Goal: Task Accomplishment & Management: Complete application form

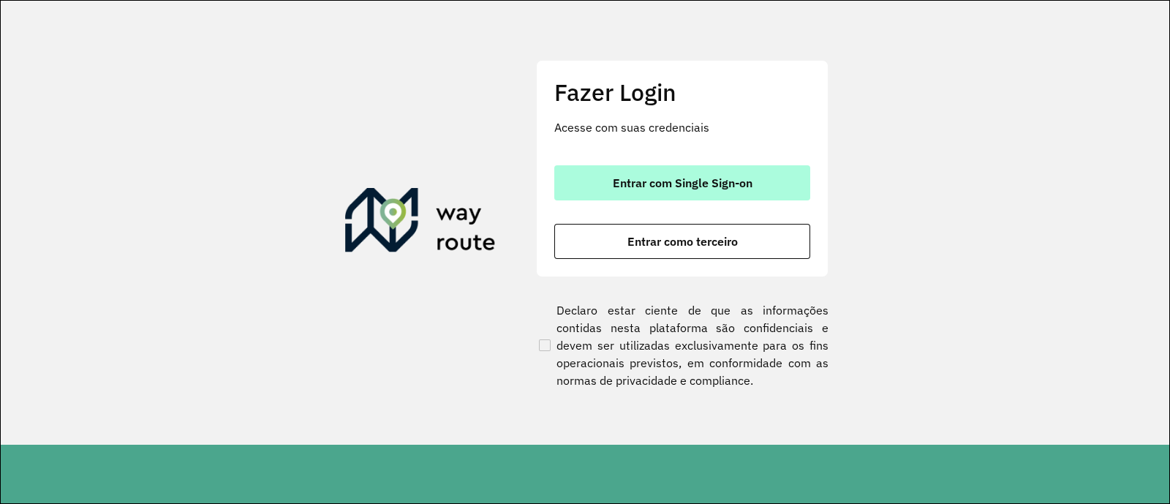
click at [757, 183] on button "Entrar com Single Sign-on" at bounding box center [682, 182] width 256 height 35
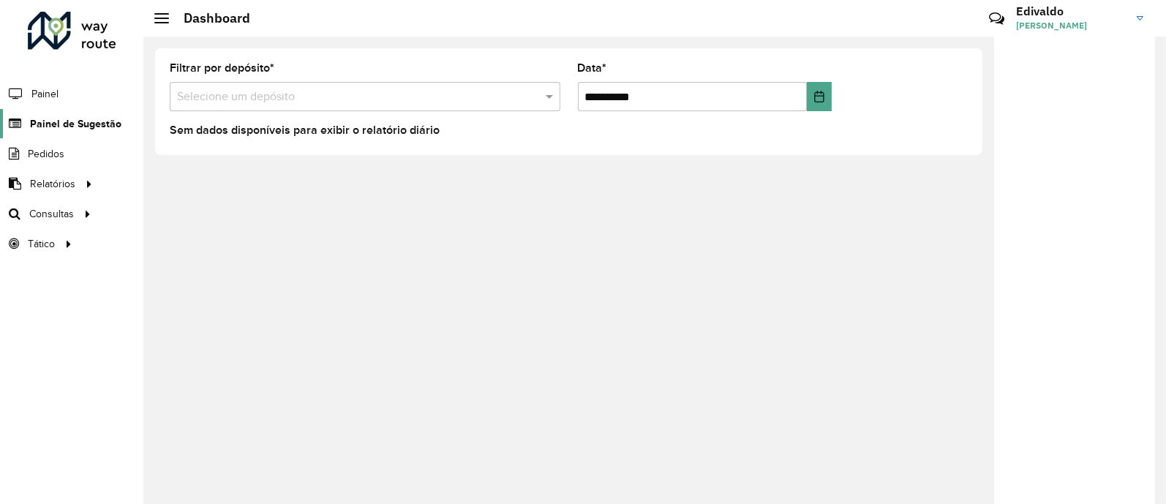
click at [86, 119] on span "Painel de Sugestão" at bounding box center [75, 123] width 91 height 15
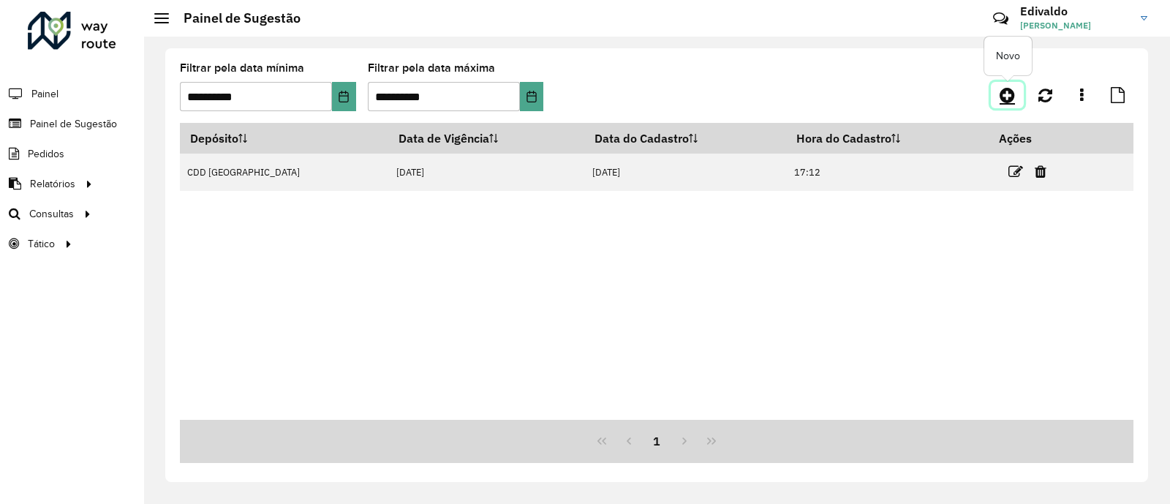
click at [1010, 97] on icon at bounding box center [1007, 95] width 15 height 18
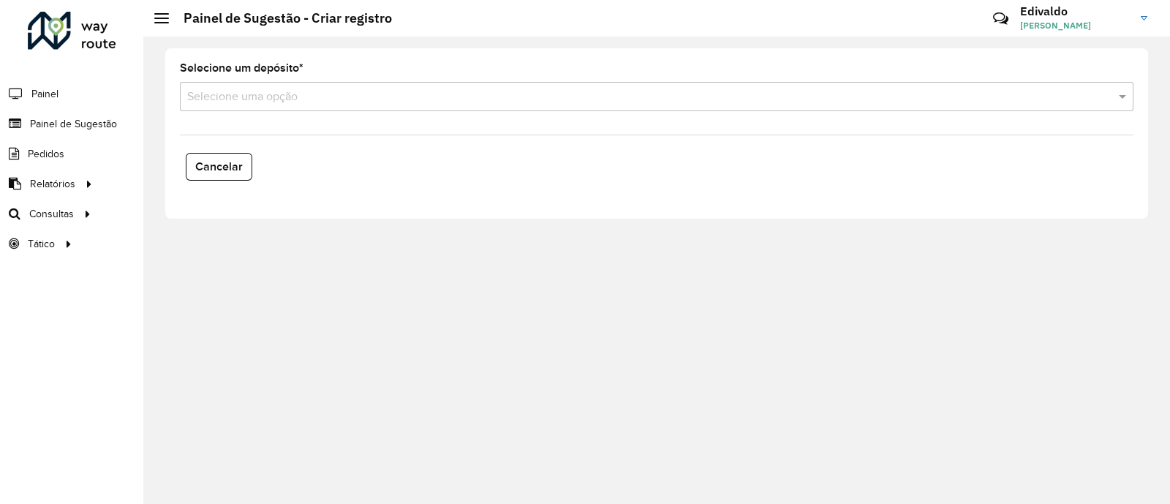
click at [271, 103] on input "text" at bounding box center [642, 97] width 910 height 18
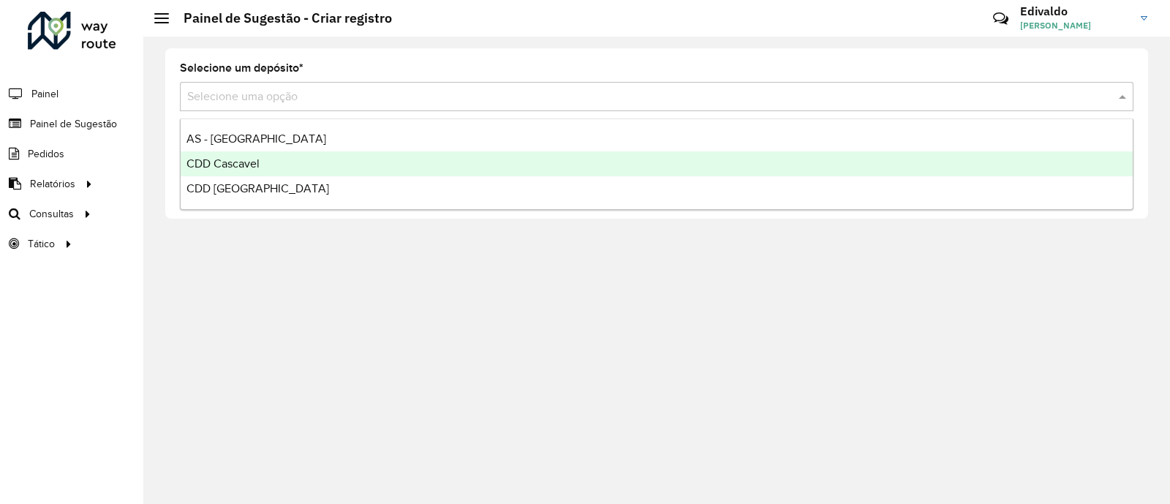
click at [256, 165] on span "CDD Cascavel" at bounding box center [223, 163] width 73 height 12
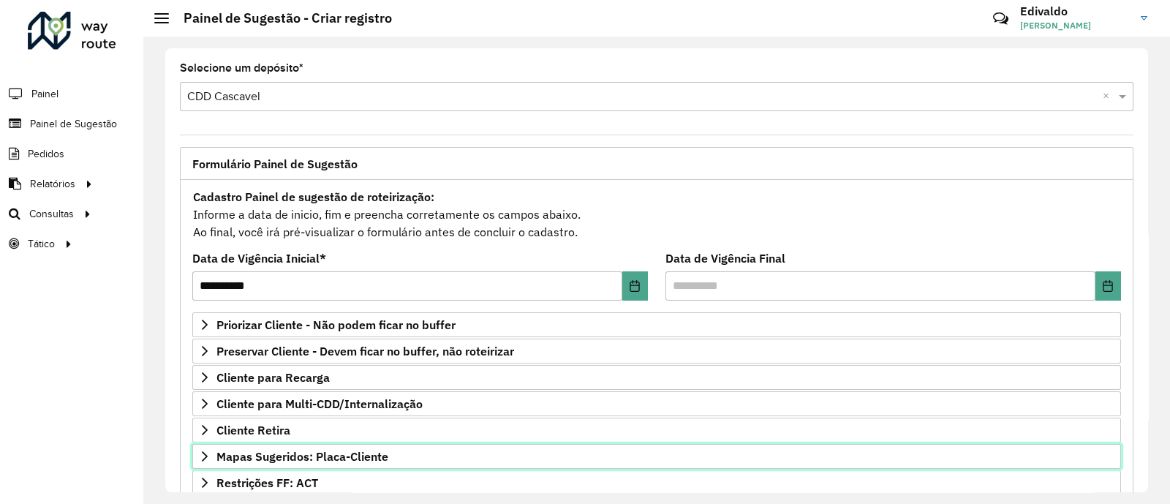
click at [284, 455] on span "Mapas Sugeridos: Placa-Cliente" at bounding box center [302, 457] width 172 height 12
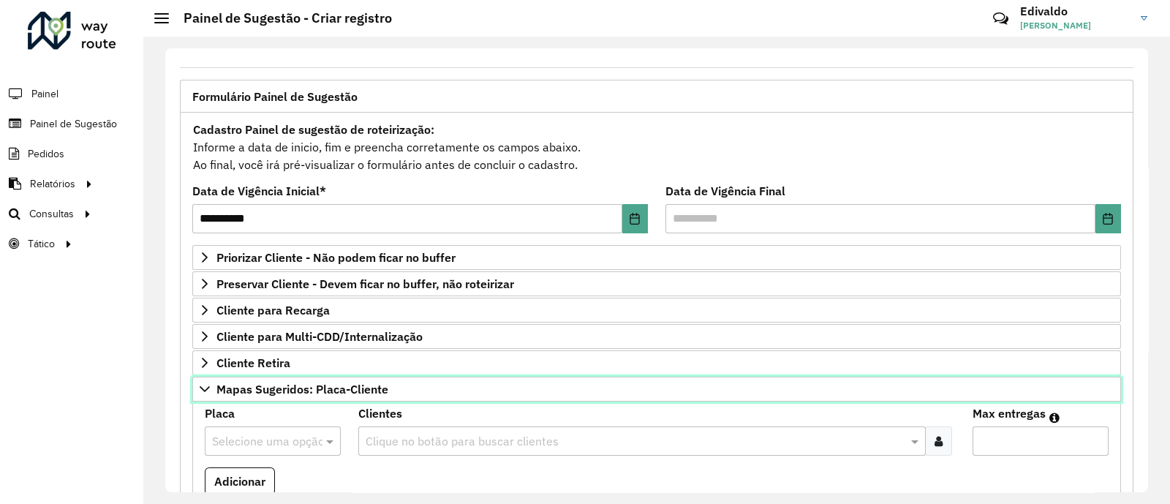
scroll to position [182, 0]
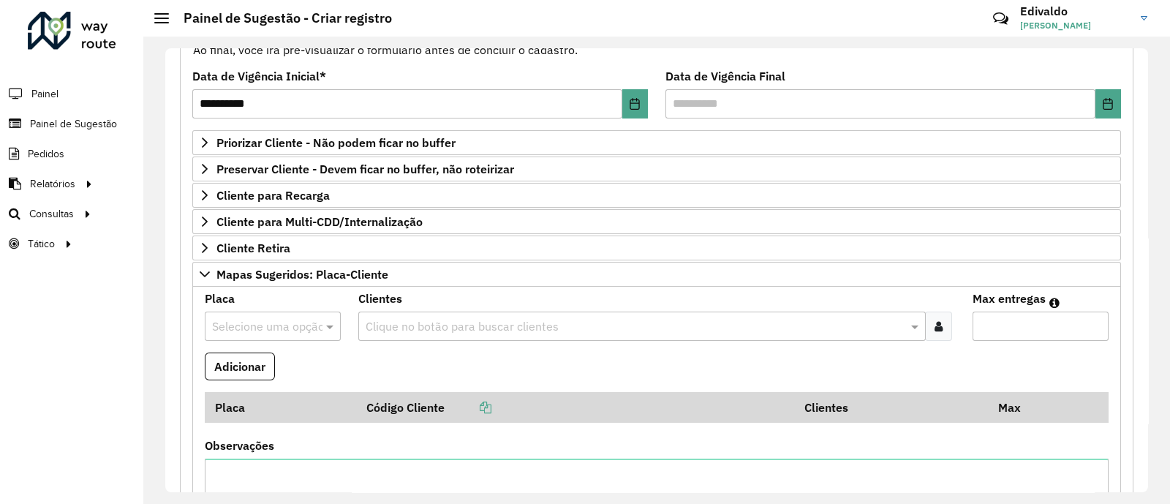
click at [256, 322] on input "text" at bounding box center [258, 327] width 92 height 18
type input "***"
click at [249, 294] on span "MBL4C41" at bounding box center [235, 288] width 48 height 12
click at [943, 328] on div at bounding box center [938, 326] width 27 height 29
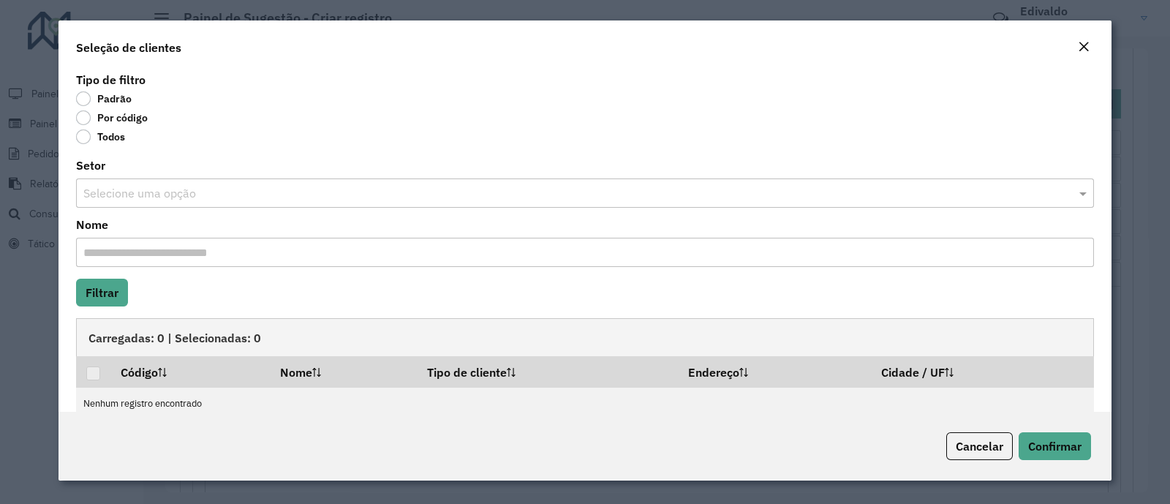
click at [83, 118] on label "Por código" at bounding box center [112, 117] width 72 height 15
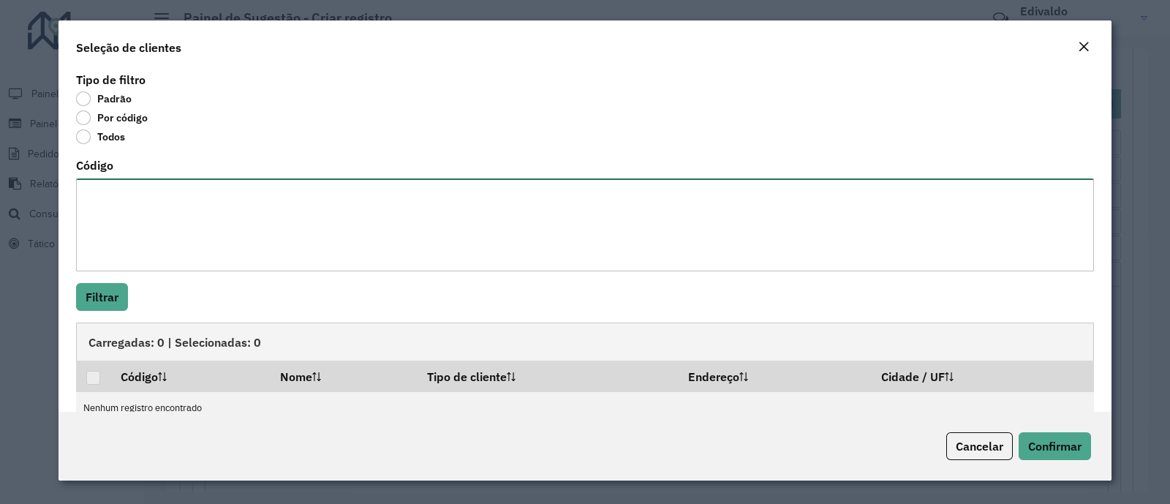
click at [118, 197] on textarea "Código" at bounding box center [585, 224] width 1018 height 93
paste textarea "*****"
type textarea "*****"
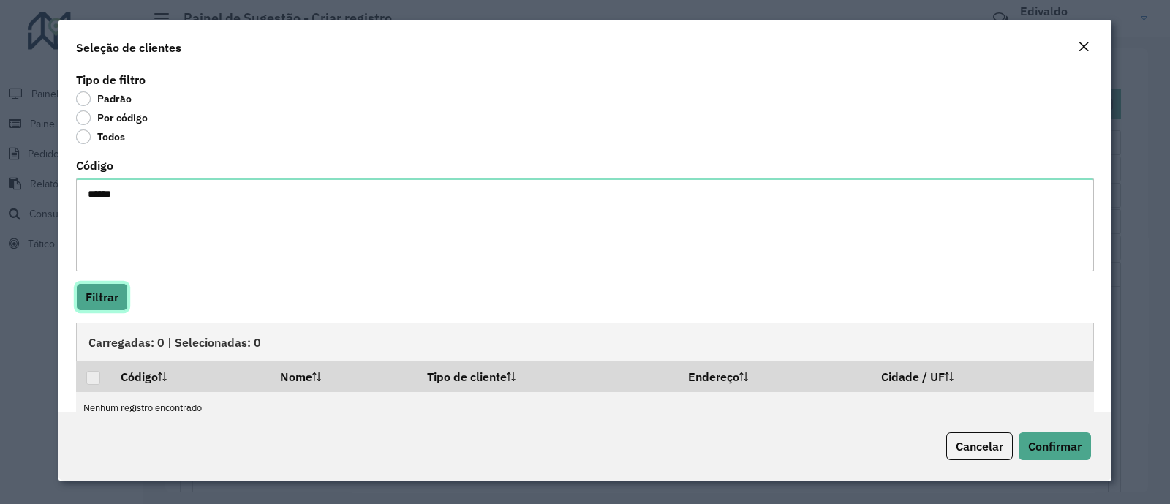
click at [111, 291] on button "Filtrar" at bounding box center [102, 297] width 52 height 28
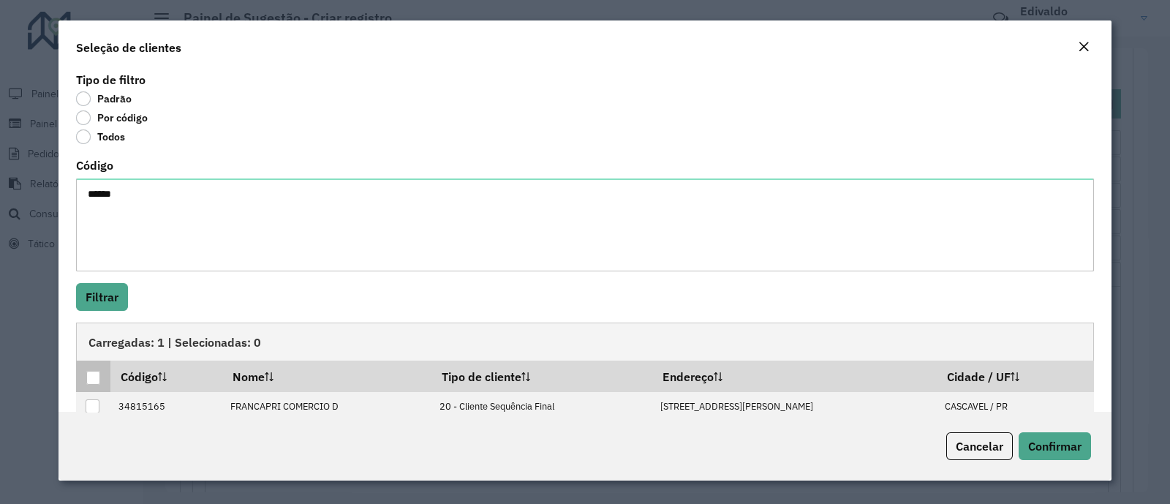
click at [91, 377] on div at bounding box center [93, 378] width 14 height 14
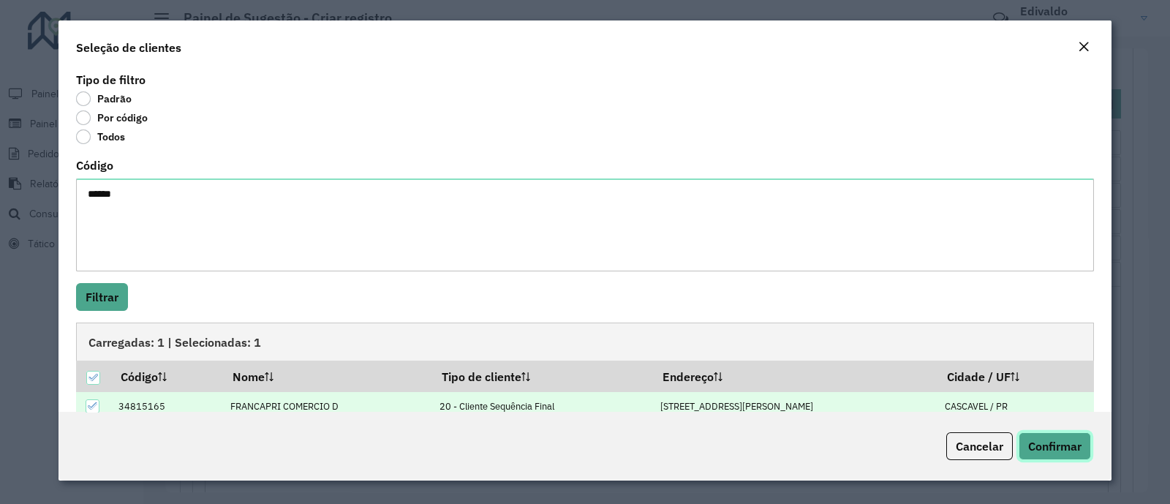
click at [1041, 451] on span "Confirmar" at bounding box center [1054, 446] width 53 height 15
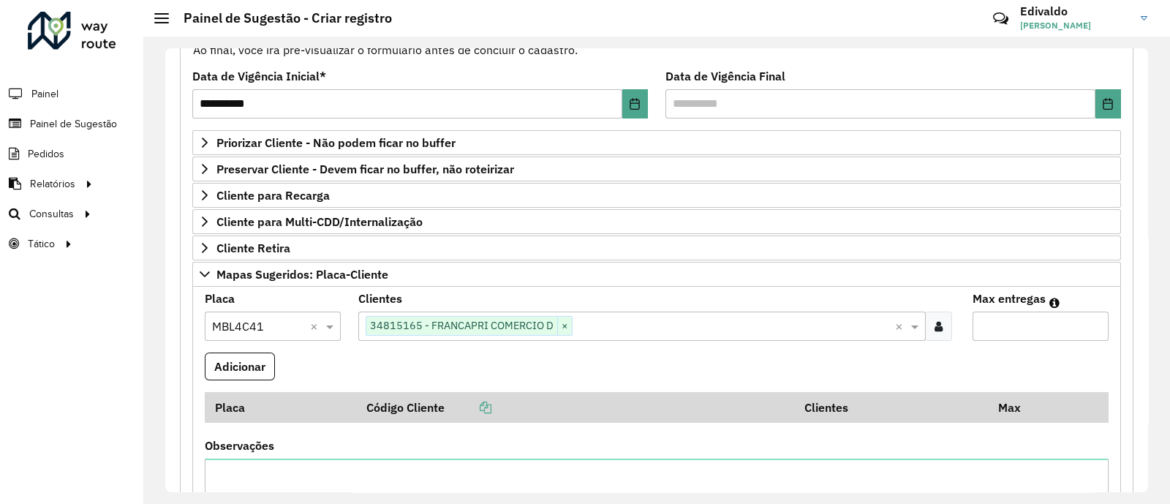
click at [999, 321] on input "Max entregas" at bounding box center [1041, 326] width 136 height 29
type input "*"
click at [240, 362] on button "Adicionar" at bounding box center [240, 367] width 70 height 28
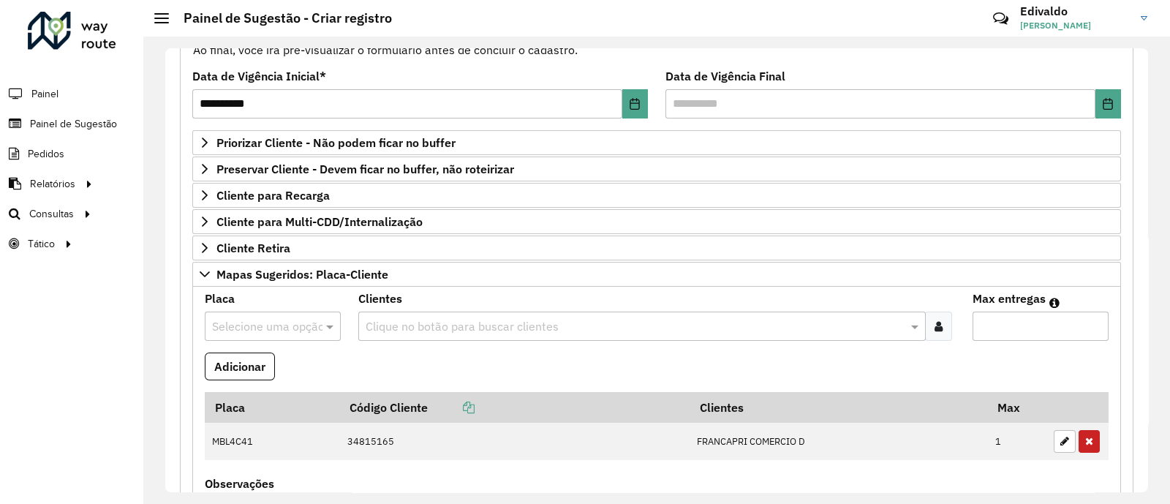
click at [263, 325] on input "text" at bounding box center [258, 327] width 92 height 18
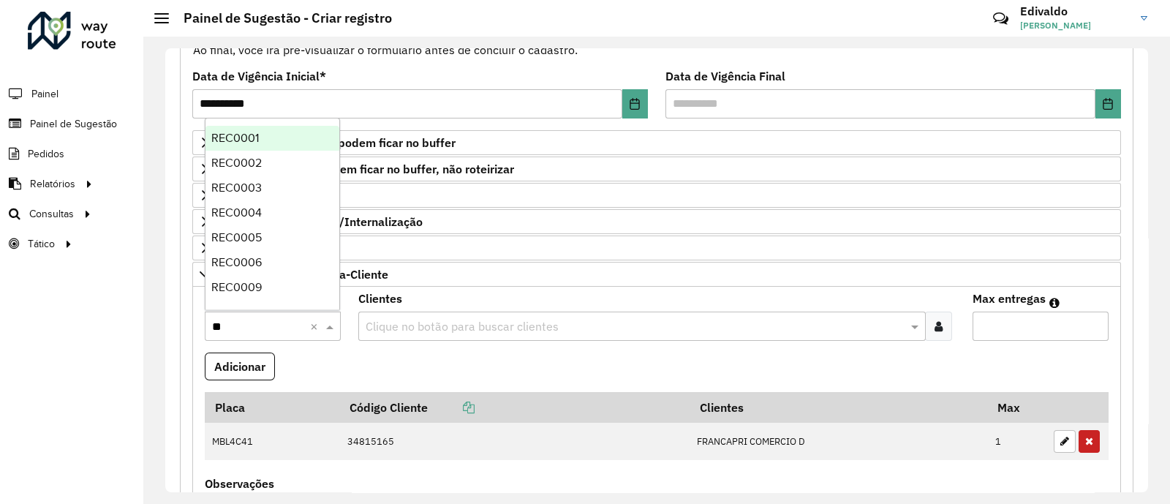
type input "***"
click at [249, 133] on span "REC0001" at bounding box center [235, 138] width 48 height 12
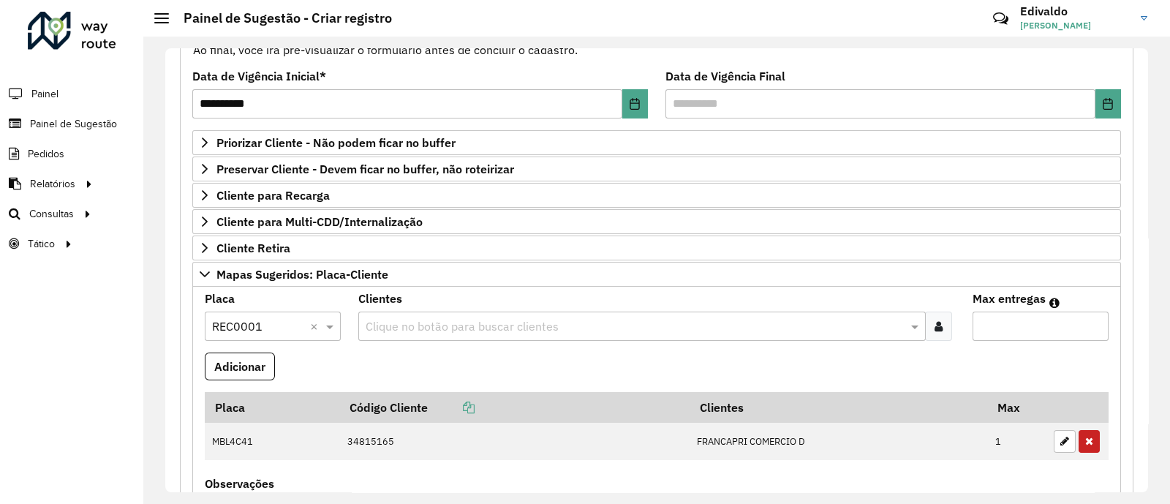
click at [935, 322] on icon at bounding box center [939, 326] width 8 height 12
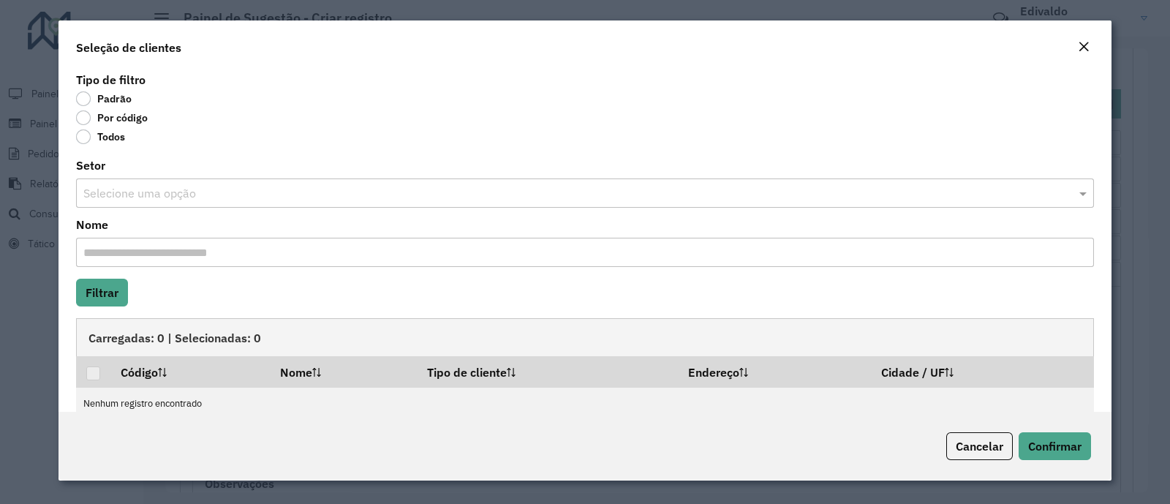
click at [84, 116] on label "Por código" at bounding box center [112, 117] width 72 height 15
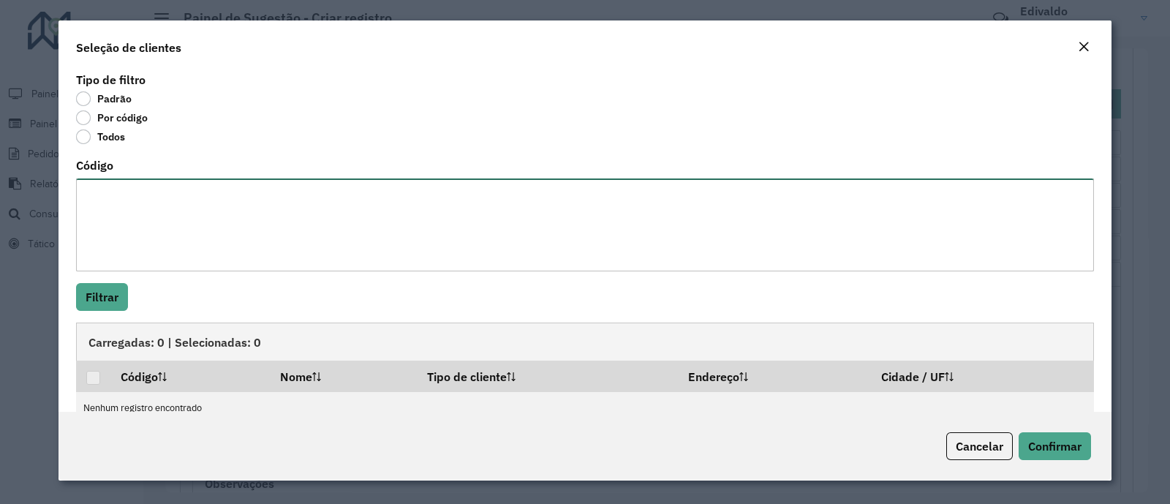
click at [108, 210] on textarea "Código" at bounding box center [585, 224] width 1018 height 93
paste textarea "***** ***** ***** ***** ***** ***** ***** **** ***** ***** *****"
type textarea "***** ***** ***** ***** ***** ***** ***** **** ***** ***** *****"
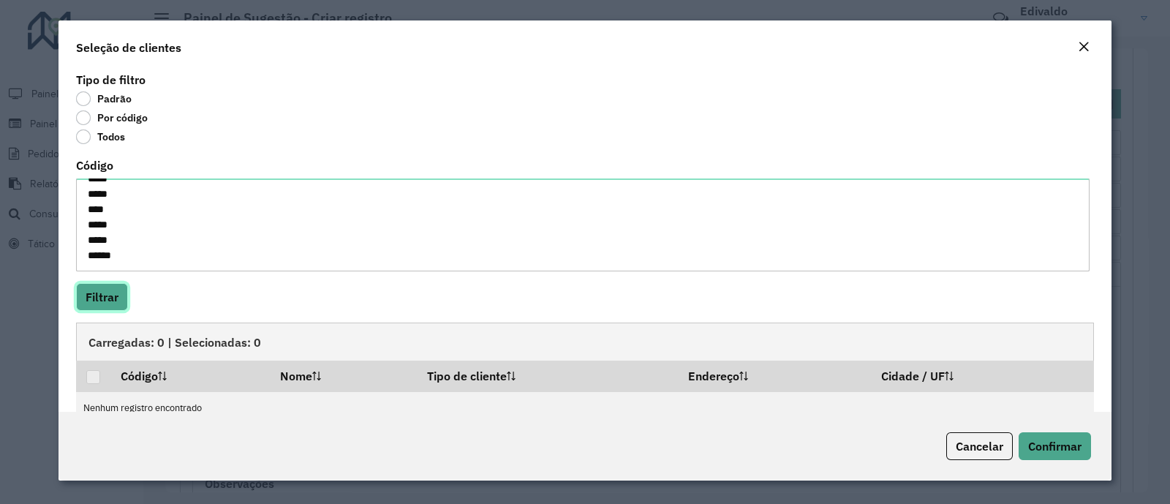
click at [110, 305] on button "Filtrar" at bounding box center [102, 297] width 52 height 28
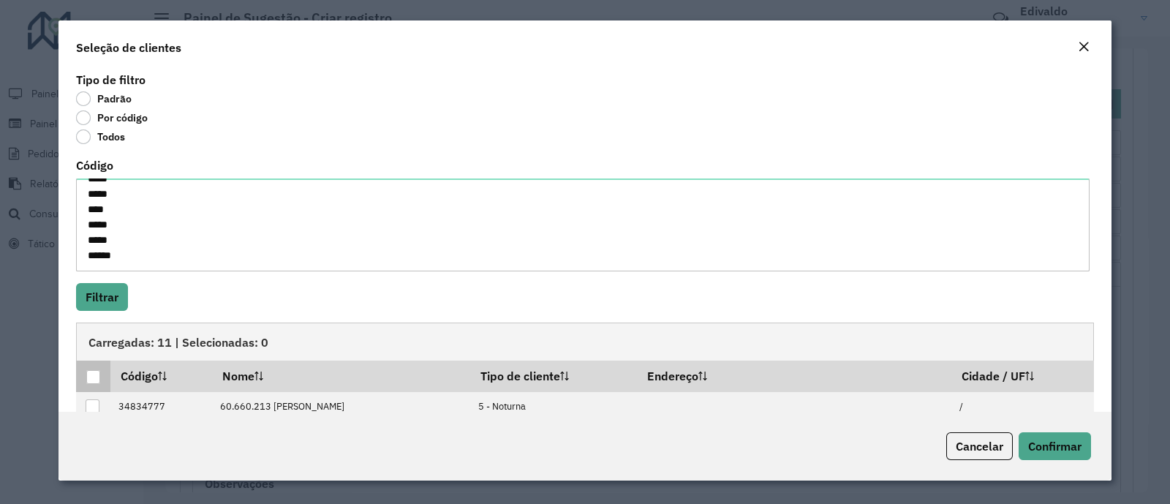
click at [93, 377] on div at bounding box center [93, 377] width 14 height 14
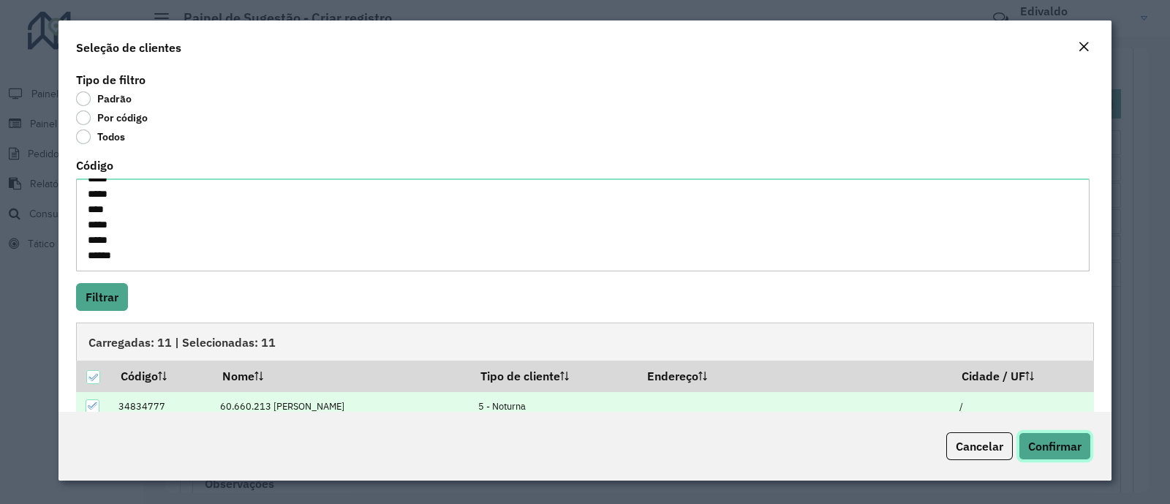
click at [1078, 453] on button "Confirmar" at bounding box center [1055, 446] width 72 height 28
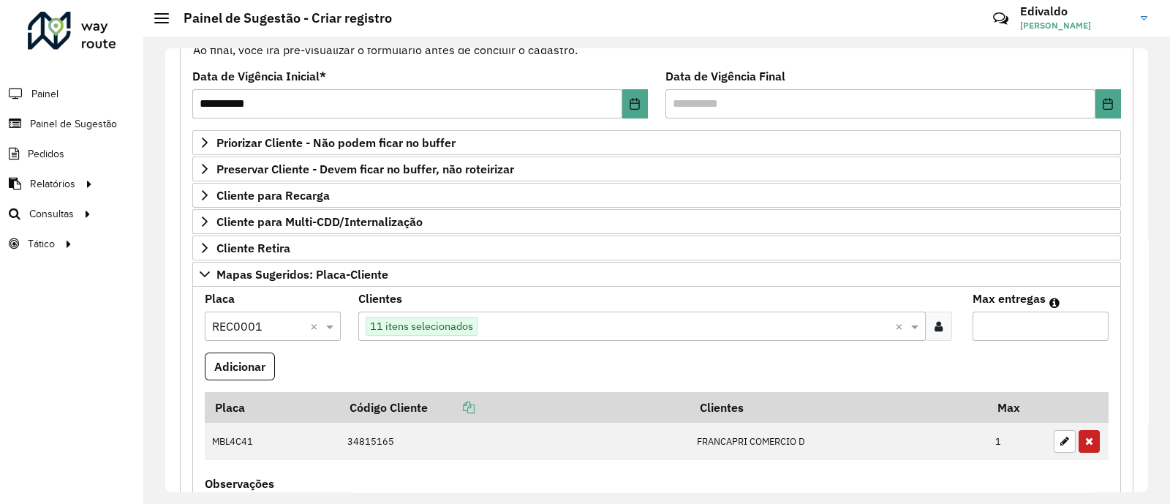
drag, startPoint x: 992, startPoint y: 309, endPoint x: 978, endPoint y: 331, distance: 26.0
click at [990, 309] on div "Max entregas" at bounding box center [1041, 317] width 136 height 48
click at [978, 334] on input "Max entregas" at bounding box center [1041, 326] width 136 height 29
type input "**"
click at [219, 363] on button "Adicionar" at bounding box center [240, 367] width 70 height 28
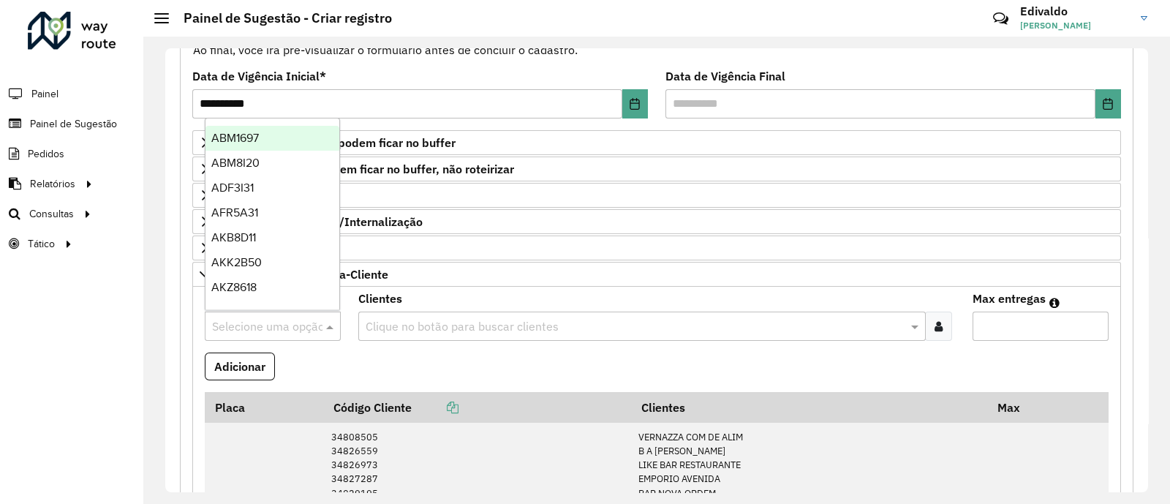
click at [264, 322] on input "text" at bounding box center [258, 327] width 92 height 18
type input "***"
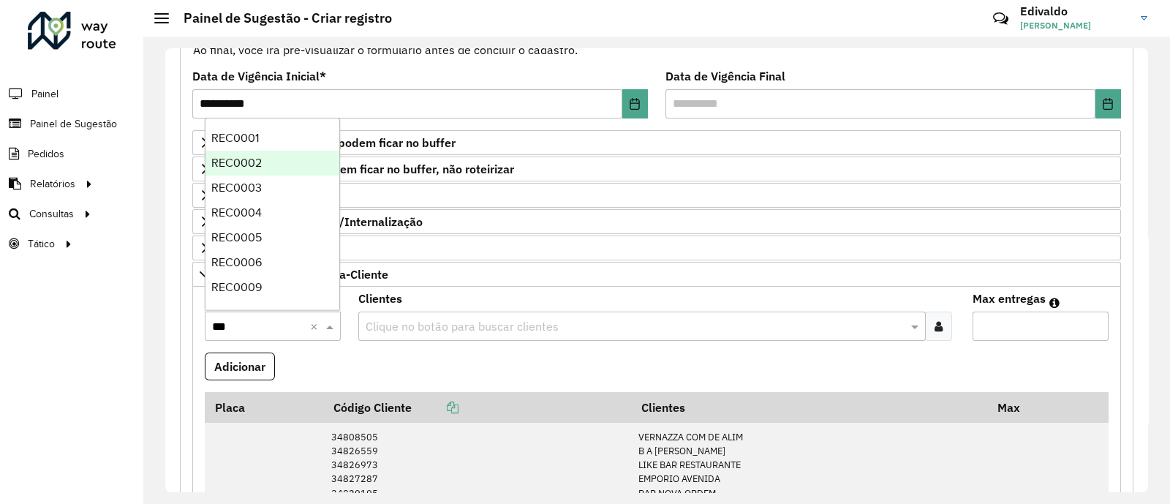
click at [263, 159] on div "REC0002" at bounding box center [273, 163] width 134 height 25
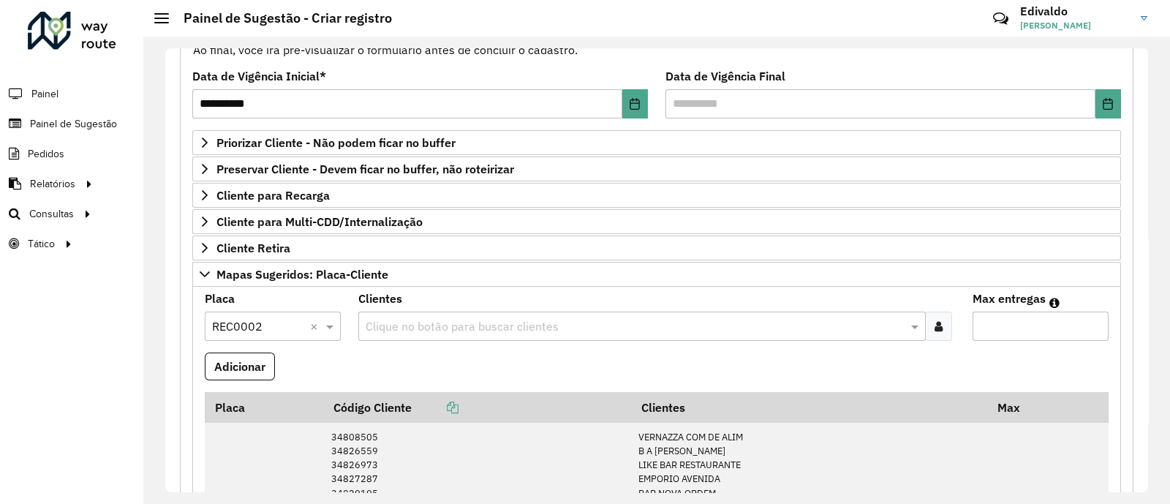
click at [949, 319] on div "Clique no botão para buscar clientes" at bounding box center [656, 326] width 597 height 29
click at [935, 323] on icon at bounding box center [939, 326] width 8 height 12
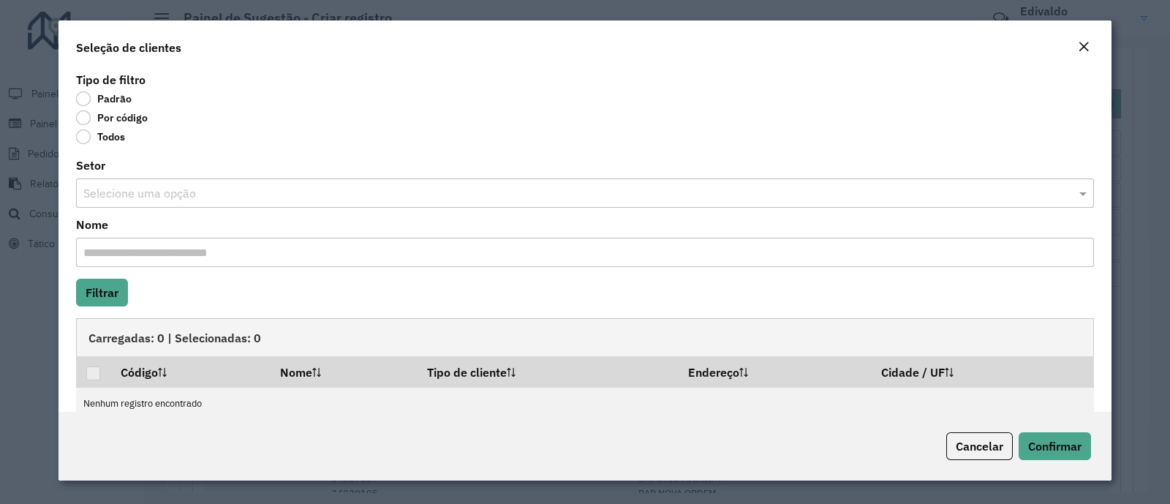
click at [80, 118] on label "Por código" at bounding box center [112, 117] width 72 height 15
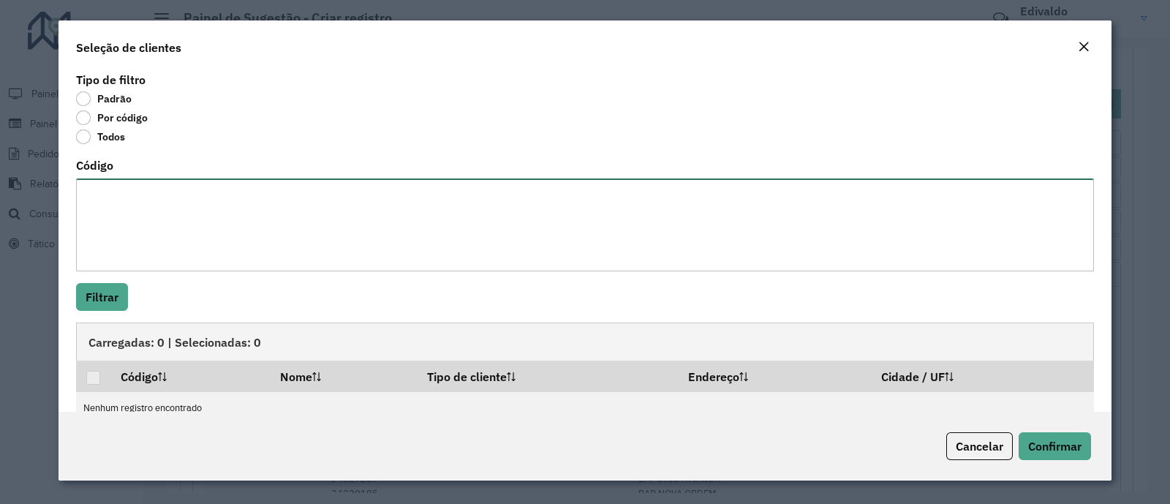
click at [124, 215] on textarea "Código" at bounding box center [585, 224] width 1018 height 93
paste textarea "****"
type textarea "****"
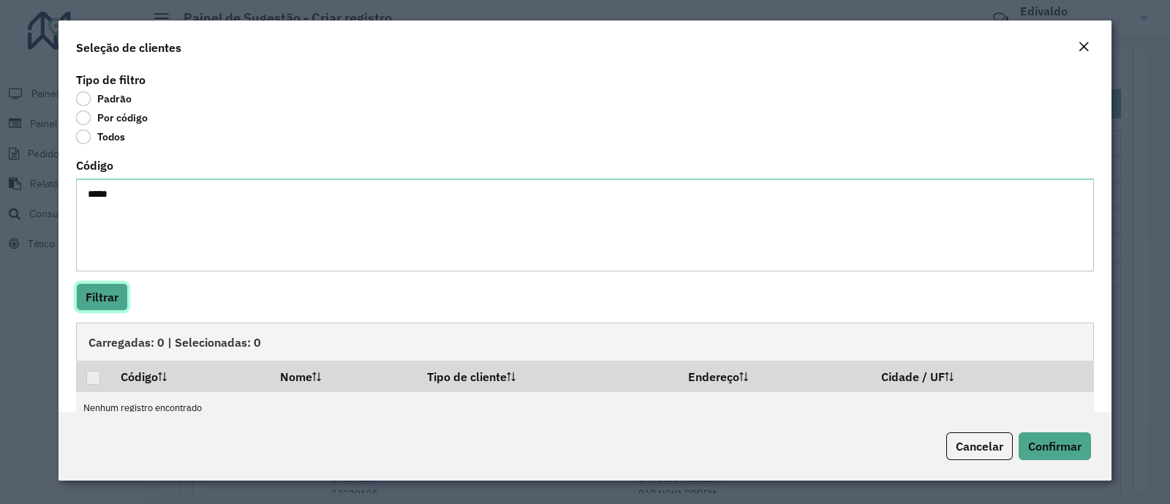
click at [115, 296] on button "Filtrar" at bounding box center [102, 297] width 52 height 28
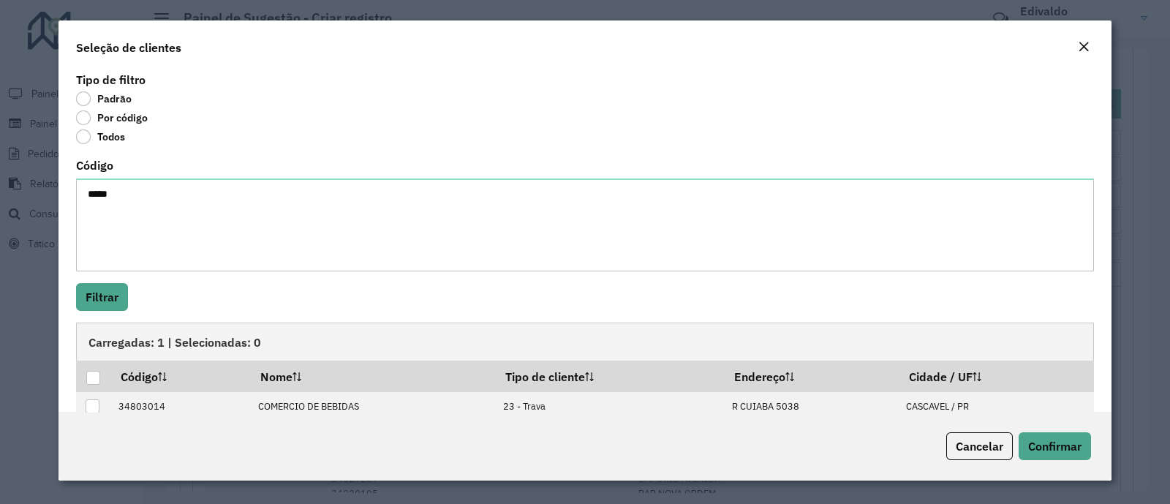
click at [94, 378] on div at bounding box center [93, 378] width 14 height 14
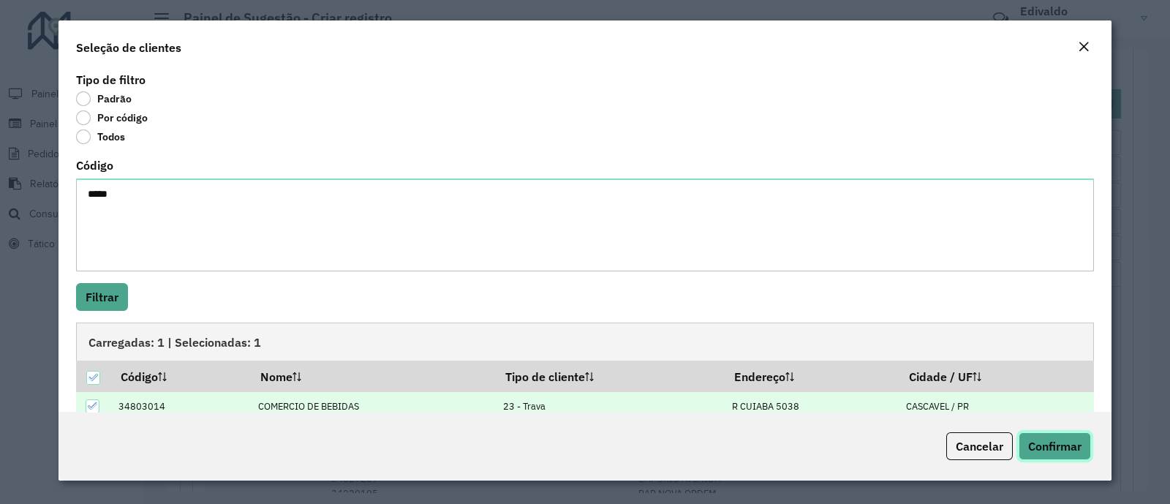
click at [1057, 444] on span "Confirmar" at bounding box center [1054, 446] width 53 height 15
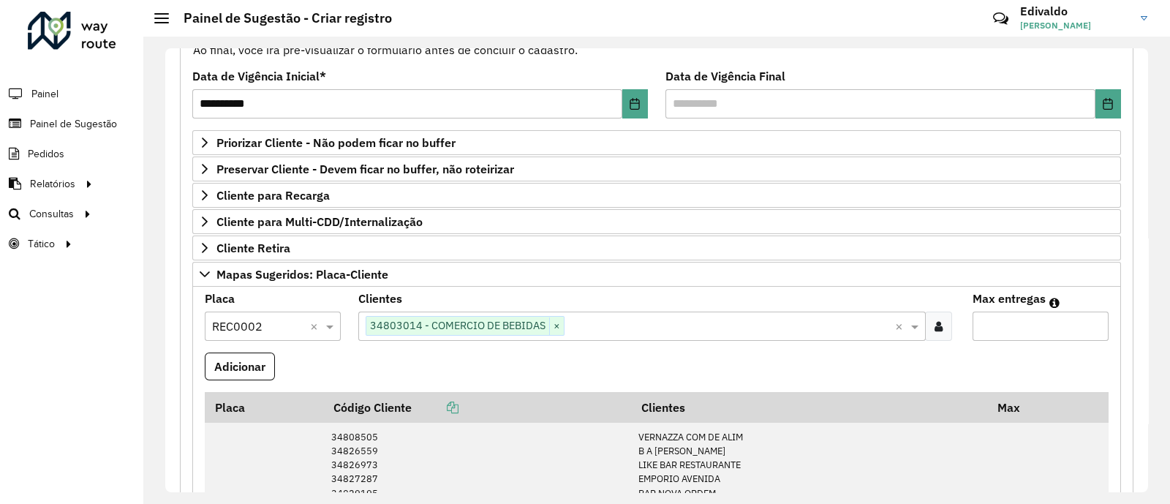
click at [996, 312] on input "Max entregas" at bounding box center [1041, 326] width 136 height 29
type input "*"
click at [241, 363] on button "Adicionar" at bounding box center [240, 367] width 70 height 28
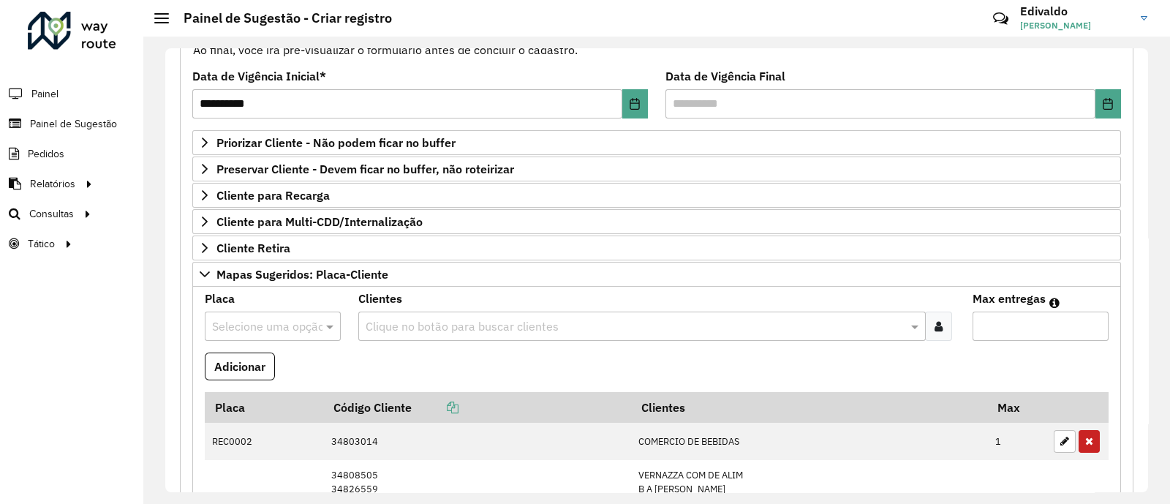
click at [276, 318] on input "text" at bounding box center [258, 327] width 92 height 18
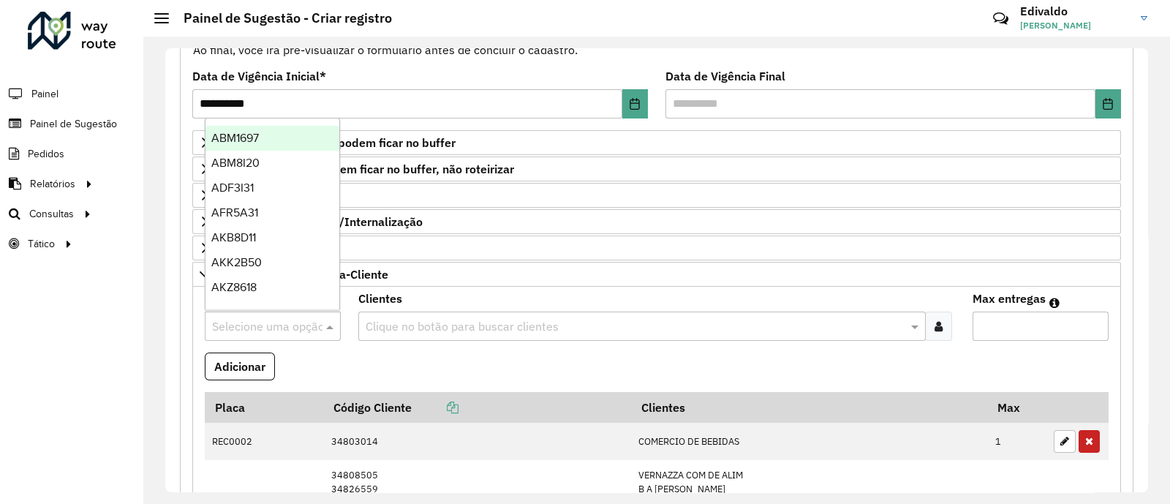
click at [274, 330] on input "text" at bounding box center [258, 327] width 92 height 18
type input "***"
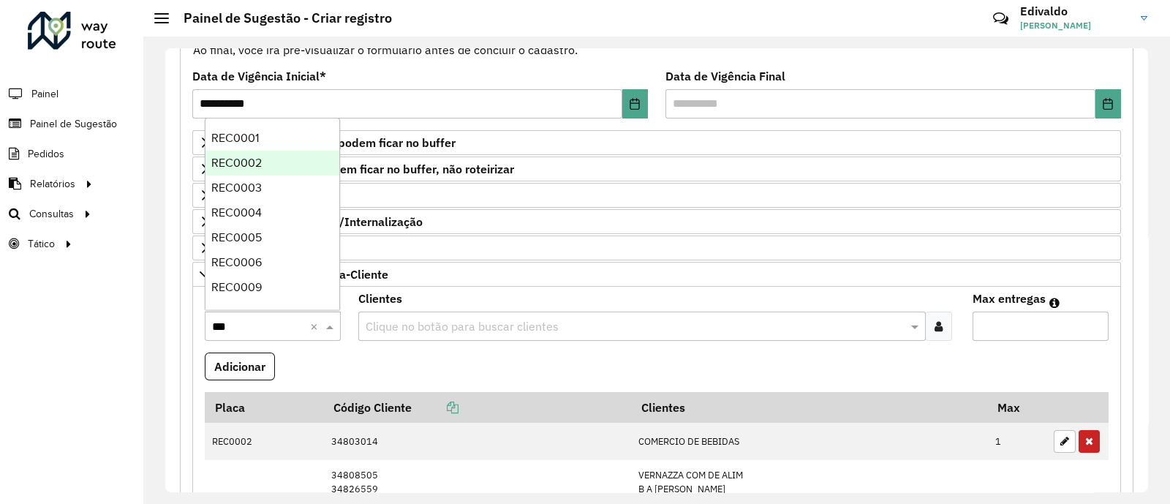
click at [266, 167] on div "REC0002" at bounding box center [273, 163] width 134 height 25
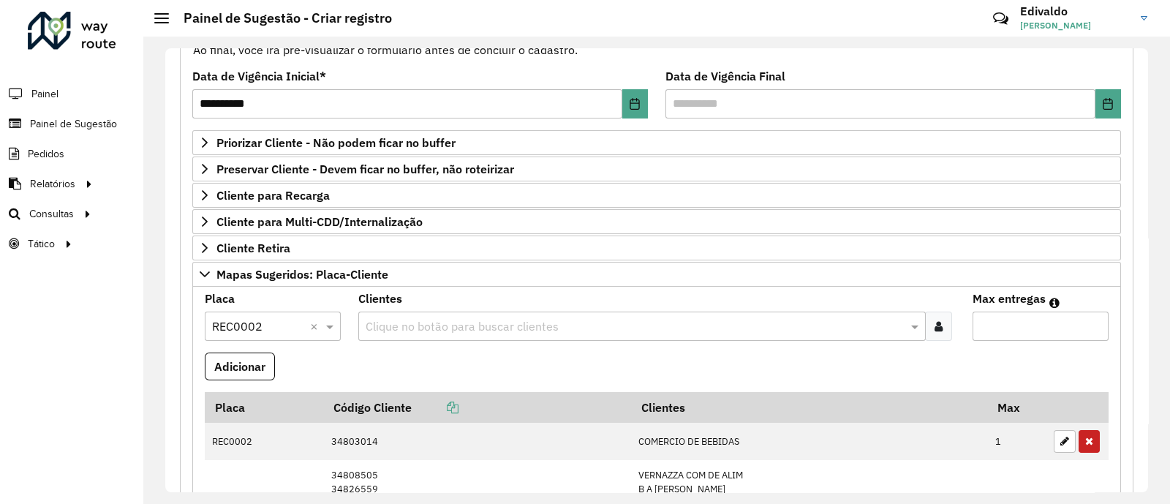
click at [938, 327] on icon at bounding box center [939, 326] width 8 height 12
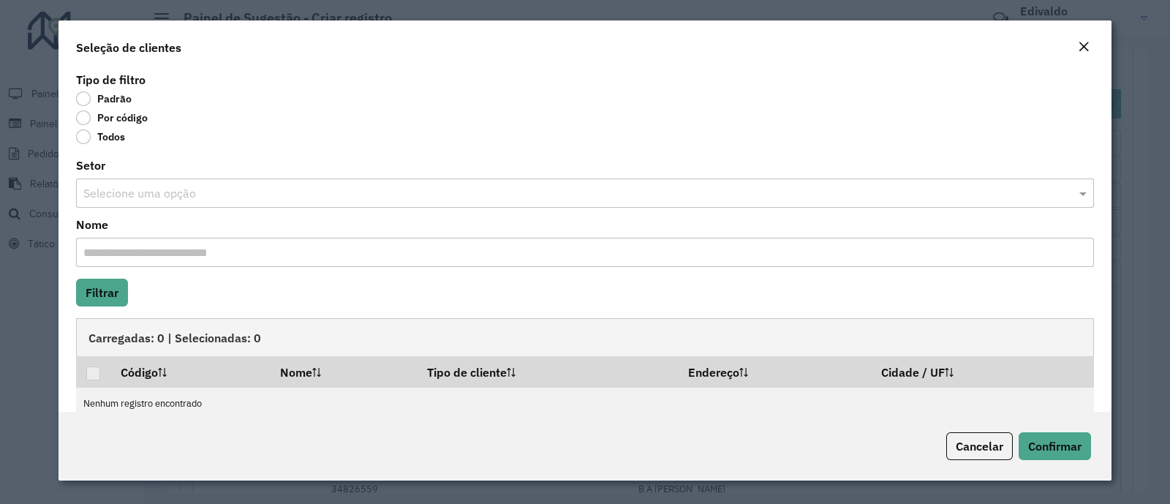
click at [81, 117] on label "Por código" at bounding box center [112, 117] width 72 height 15
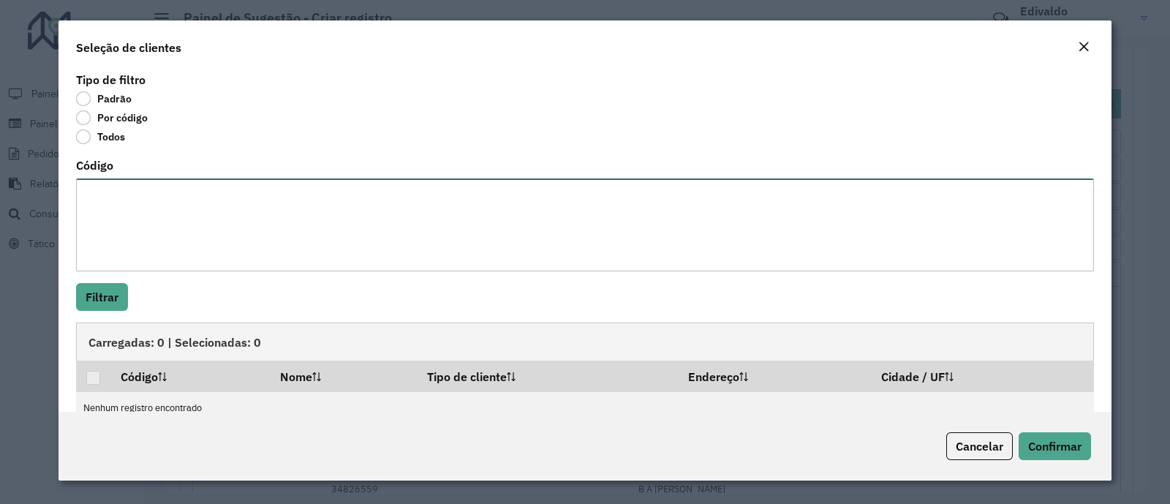
click at [117, 200] on textarea "Código" at bounding box center [585, 224] width 1018 height 93
paste textarea "***** ***** *****"
type textarea "***** ***** *****"
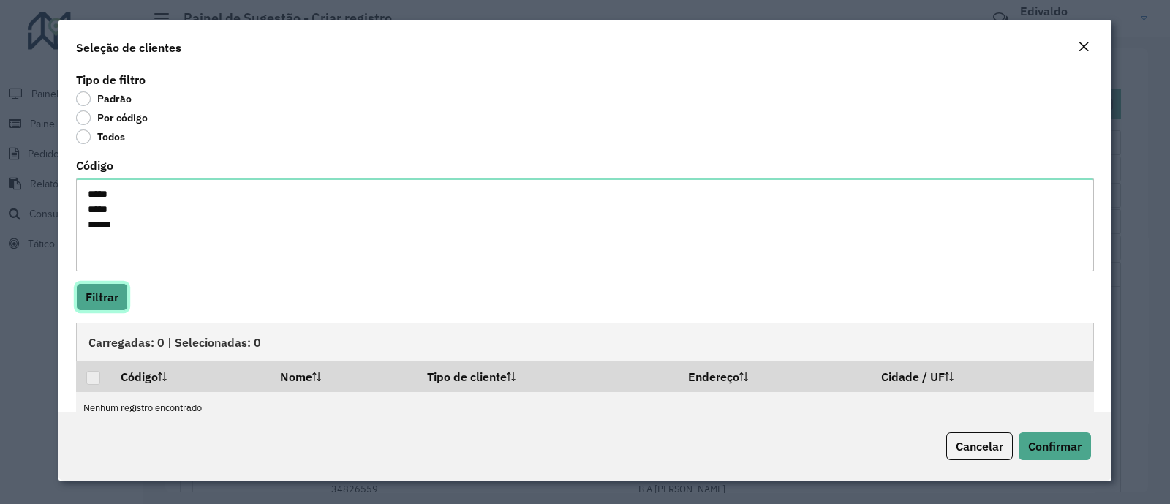
click at [108, 294] on button "Filtrar" at bounding box center [102, 297] width 52 height 28
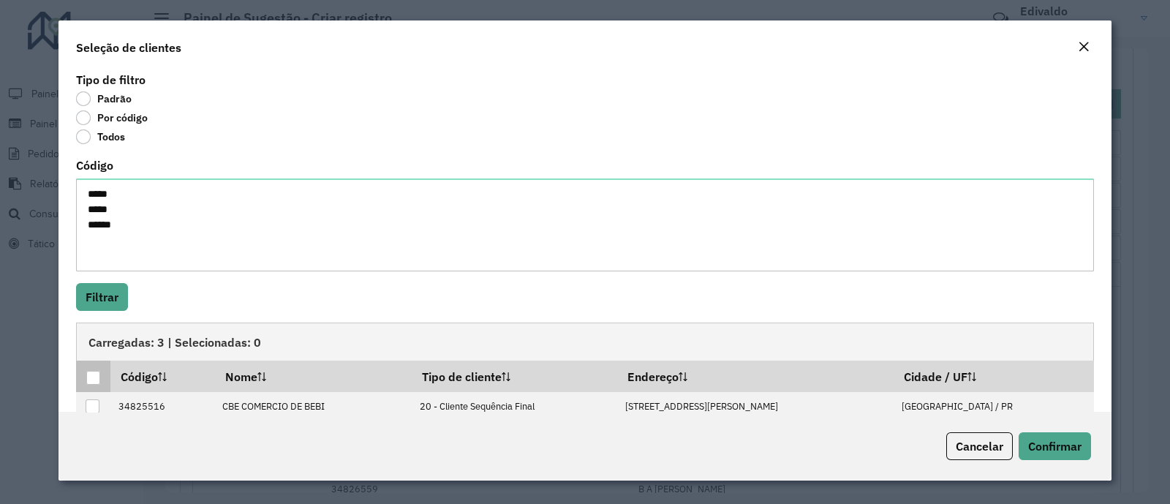
click at [94, 369] on p-tableheadercheckbox at bounding box center [93, 376] width 15 height 15
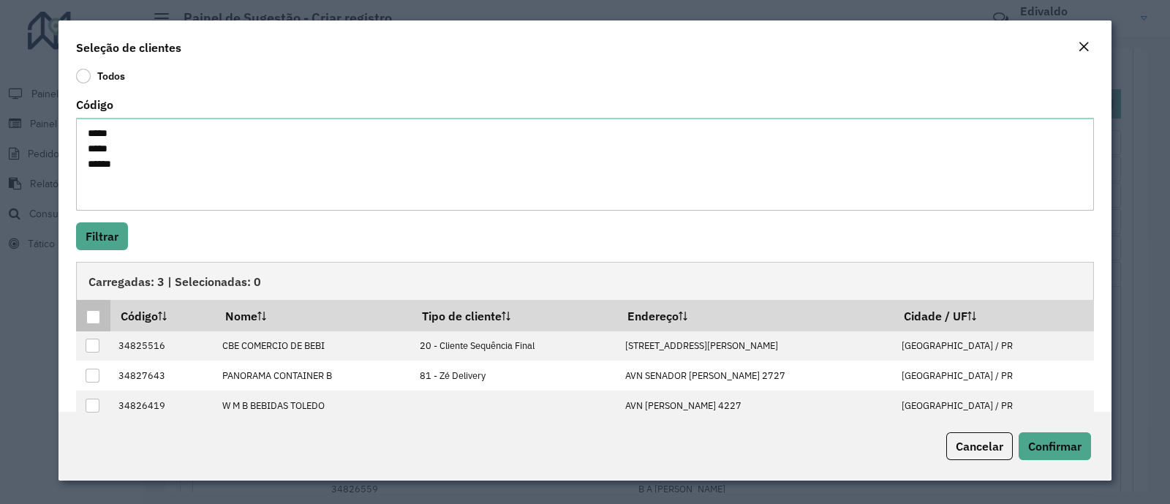
scroll to position [87, 0]
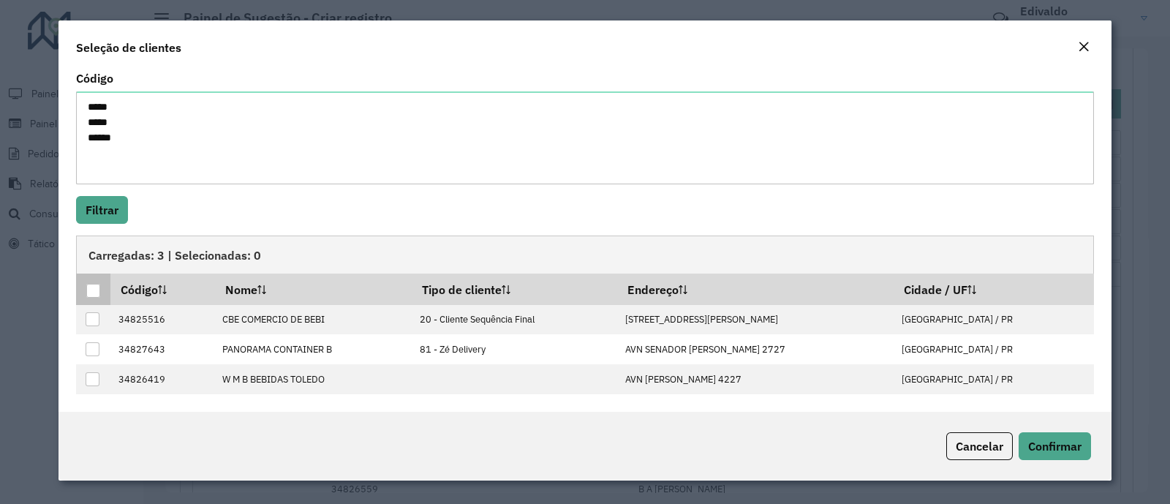
click at [98, 291] on div at bounding box center [93, 291] width 14 height 14
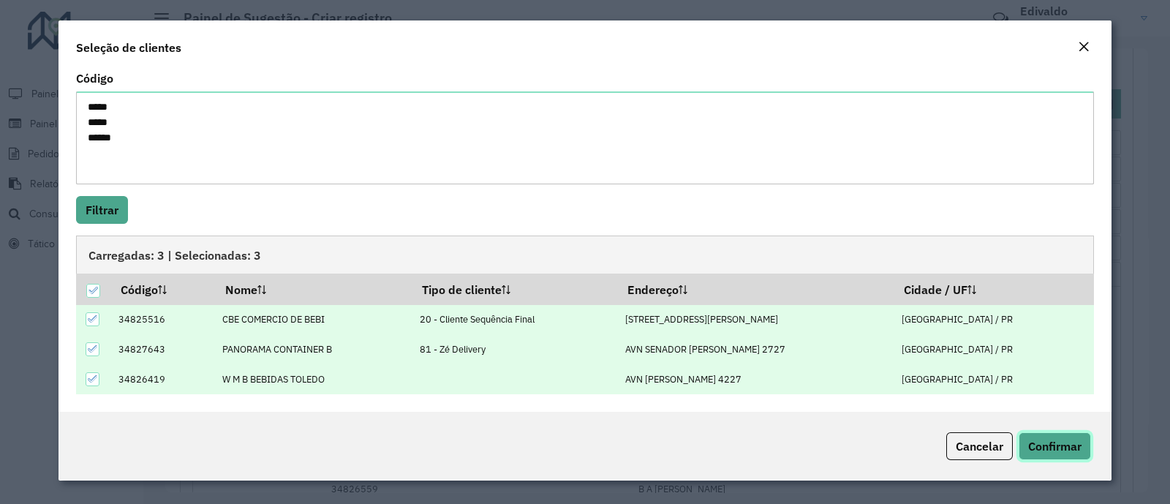
click at [1052, 451] on span "Confirmar" at bounding box center [1054, 446] width 53 height 15
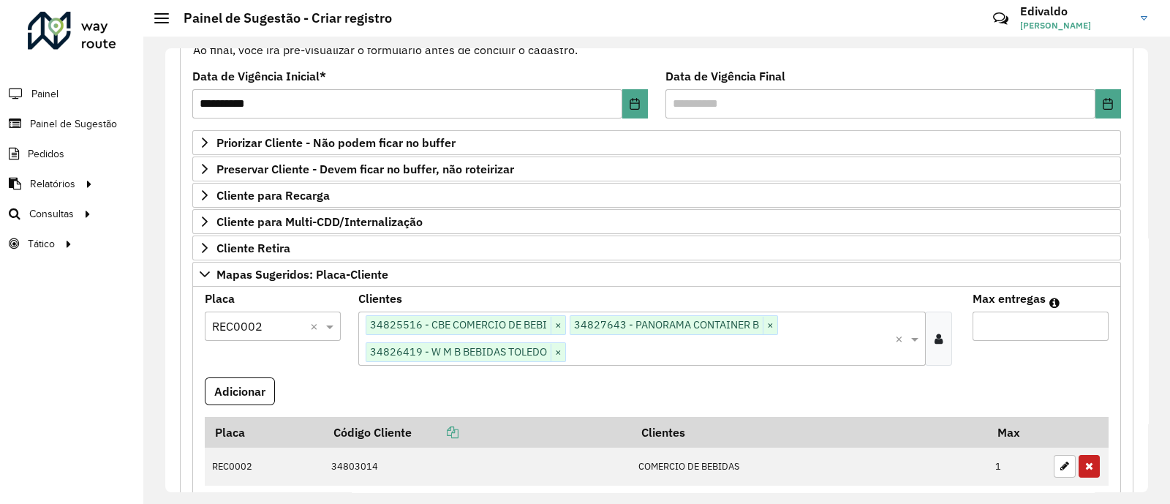
click at [984, 314] on input "Max entregas" at bounding box center [1041, 326] width 136 height 29
type input "*"
click at [238, 389] on button "Adicionar" at bounding box center [240, 391] width 70 height 28
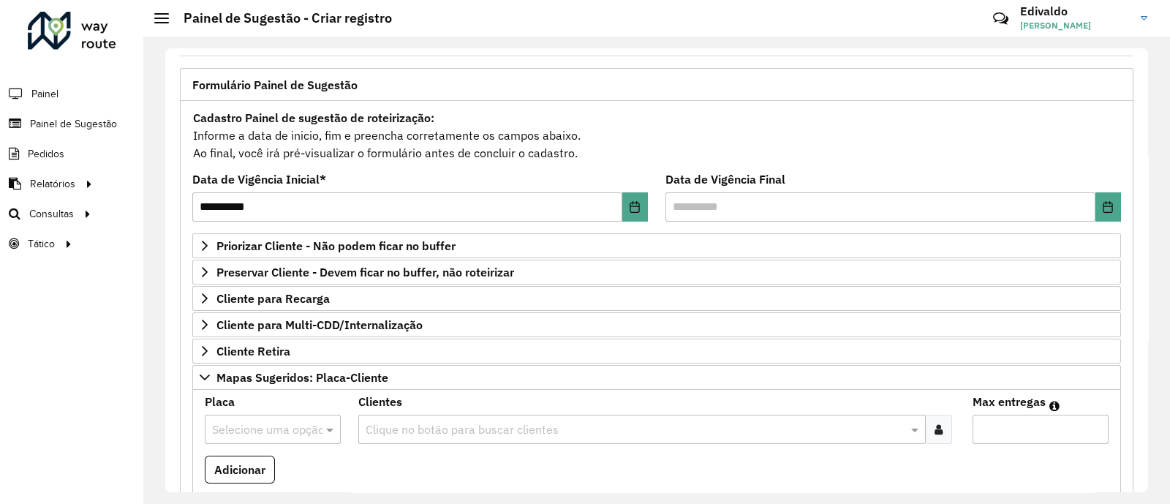
scroll to position [0, 0]
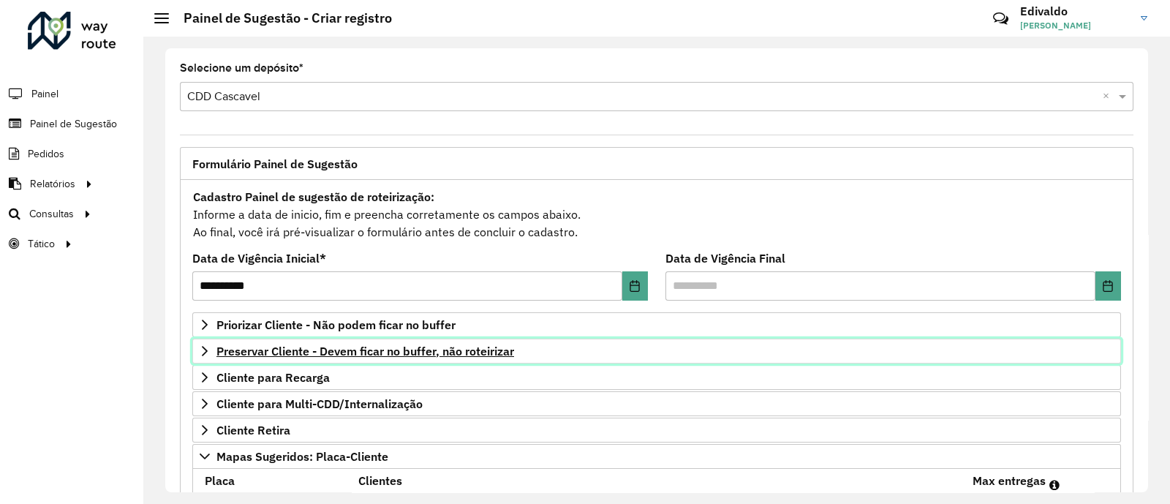
click at [361, 354] on span "Preservar Cliente - Devem ficar no buffer, não roteirizar" at bounding box center [365, 351] width 298 height 12
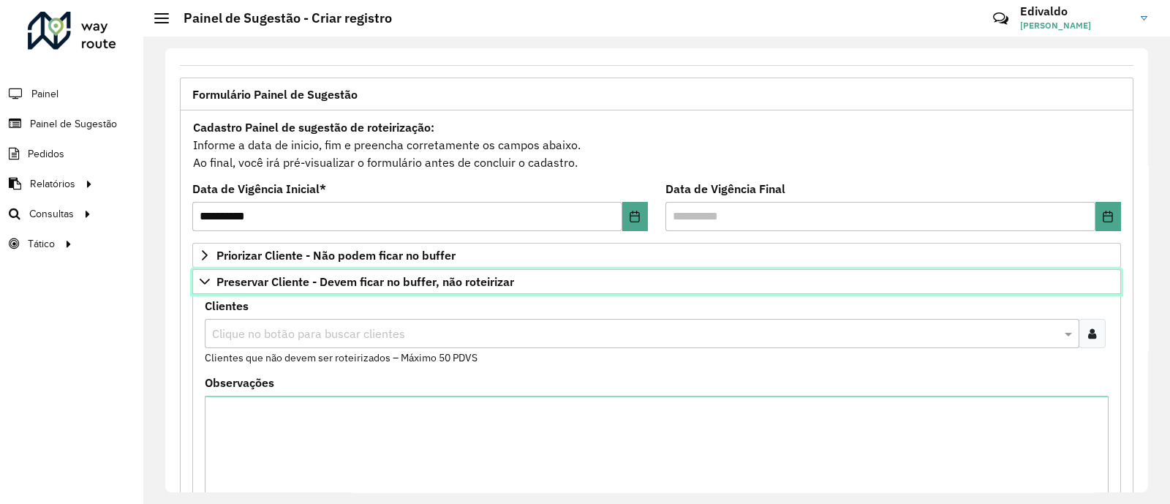
scroll to position [91, 0]
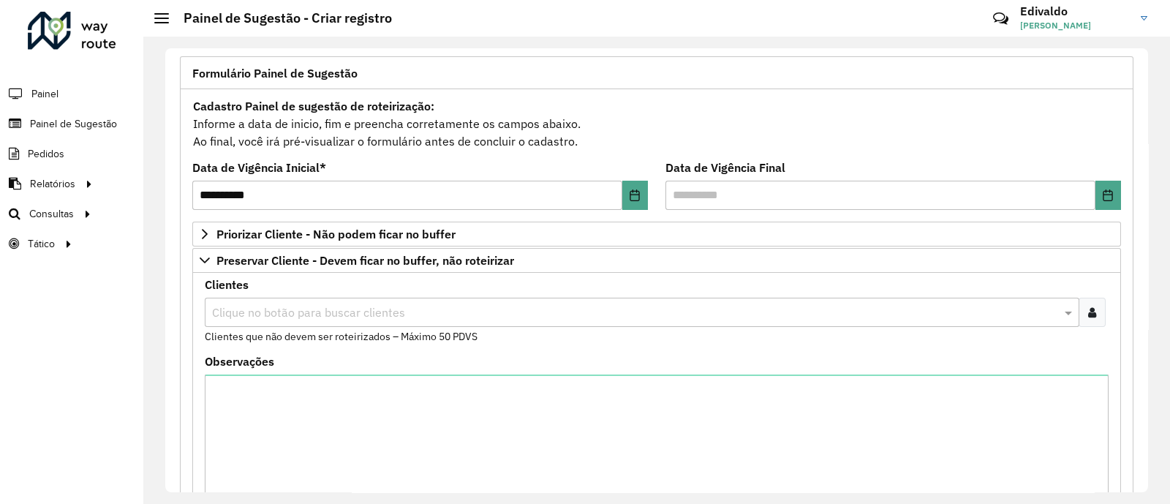
drag, startPoint x: 1090, startPoint y: 318, endPoint x: 647, endPoint y: 306, distance: 443.4
click at [1090, 317] on div at bounding box center [1092, 312] width 27 height 29
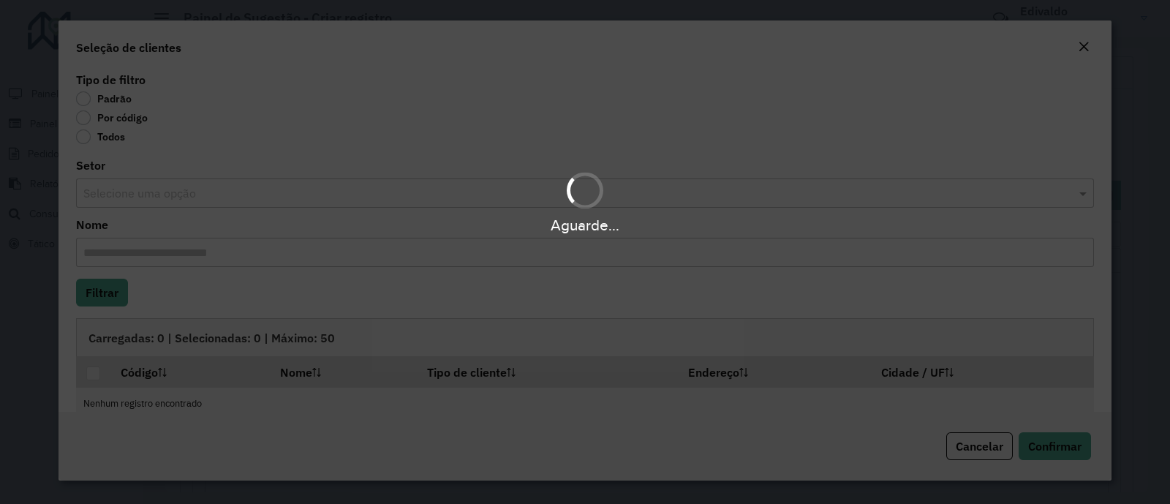
click at [86, 118] on div "Aguarde..." at bounding box center [585, 252] width 1170 height 504
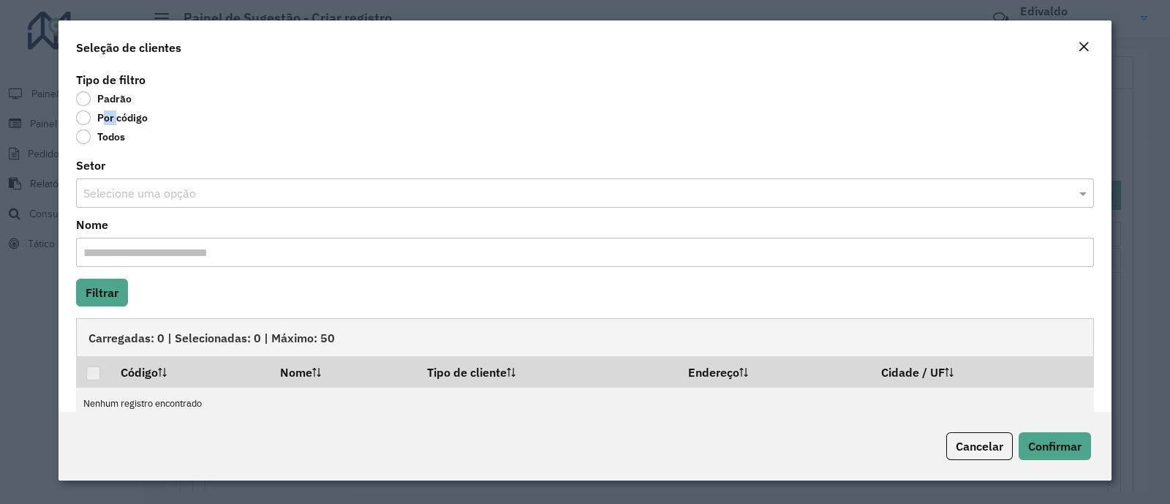
click at [86, 121] on label "Por código" at bounding box center [112, 117] width 72 height 15
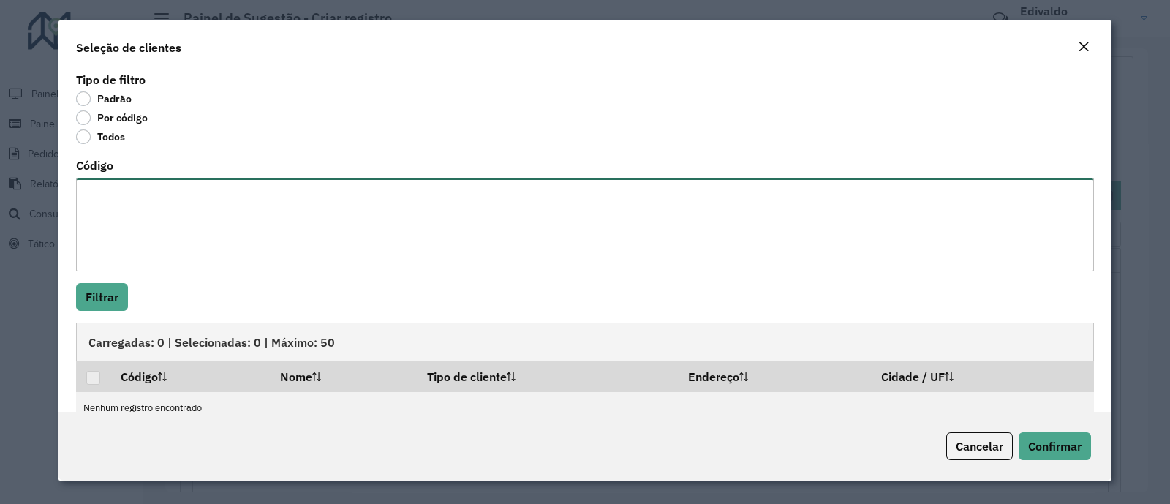
drag, startPoint x: 95, startPoint y: 152, endPoint x: 117, endPoint y: 192, distance: 45.8
click at [117, 192] on textarea "Código" at bounding box center [585, 224] width 1018 height 93
paste textarea "*****"
type textarea "*****"
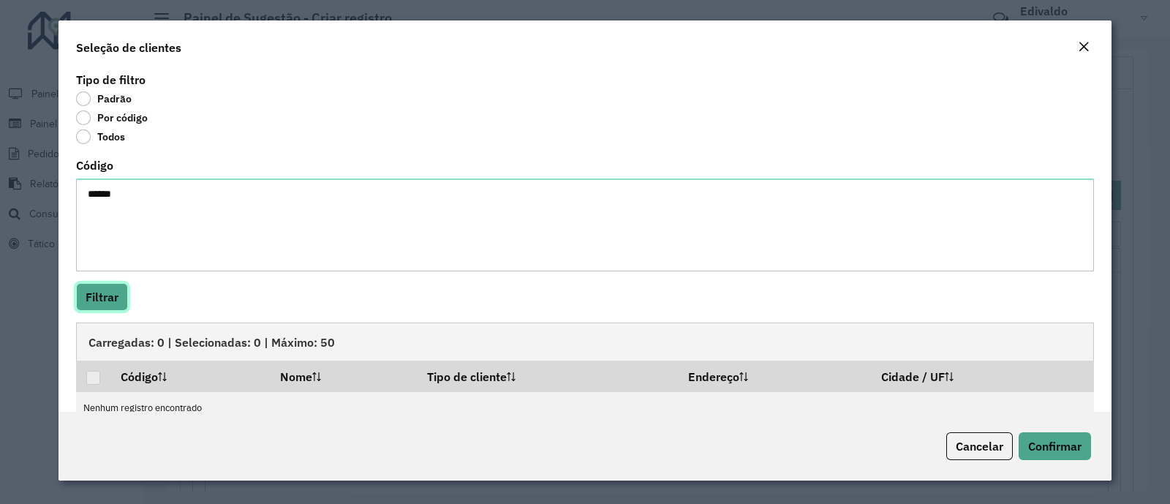
click at [109, 309] on button "Filtrar" at bounding box center [102, 297] width 52 height 28
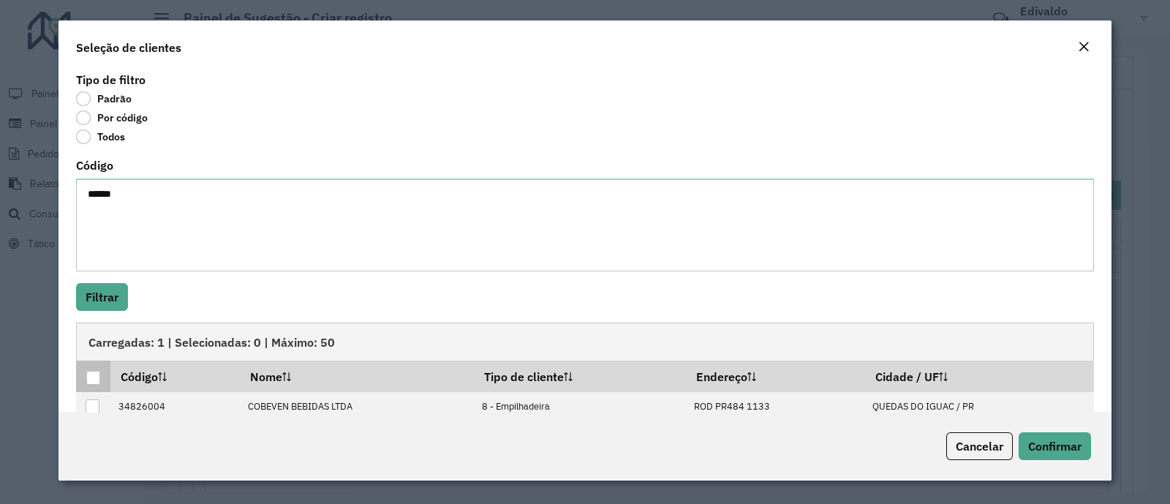
drag, startPoint x: 88, startPoint y: 382, endPoint x: 691, endPoint y: 450, distance: 606.5
click at [88, 381] on div at bounding box center [93, 378] width 14 height 14
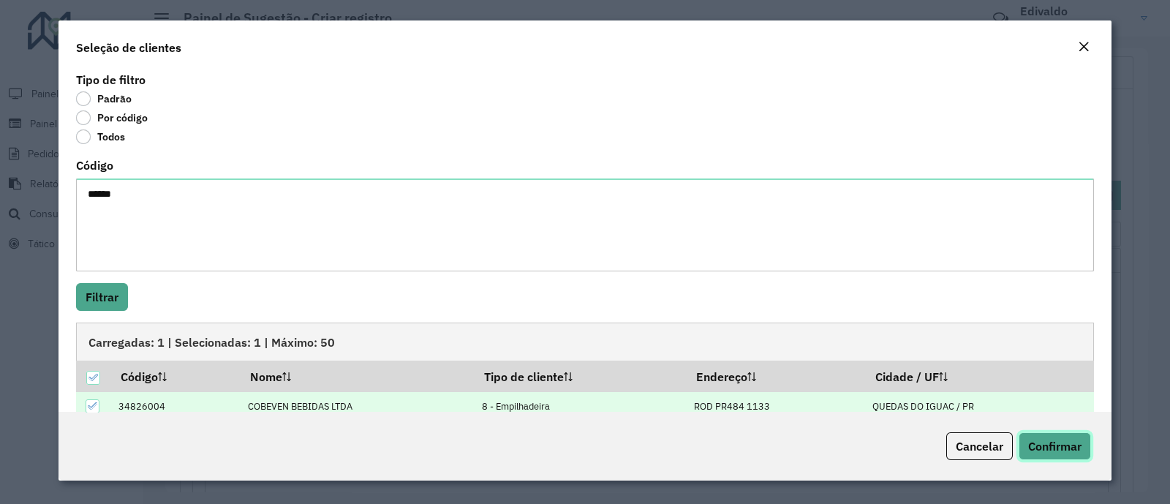
drag, startPoint x: 1069, startPoint y: 449, endPoint x: 1009, endPoint y: 445, distance: 60.1
click at [1069, 449] on span "Confirmar" at bounding box center [1054, 446] width 53 height 15
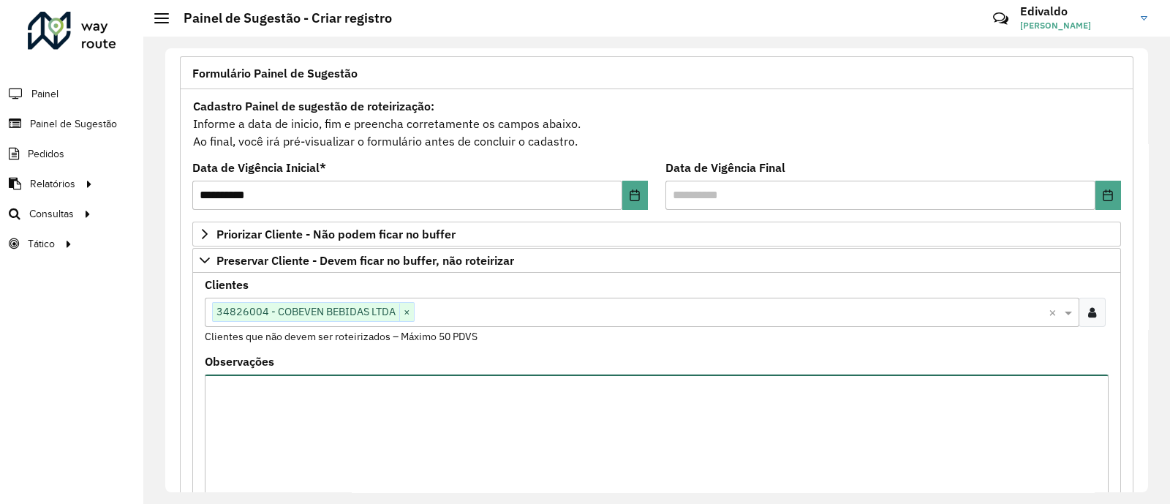
click at [334, 394] on textarea "Observações" at bounding box center [657, 436] width 904 height 124
paste textarea "*****"
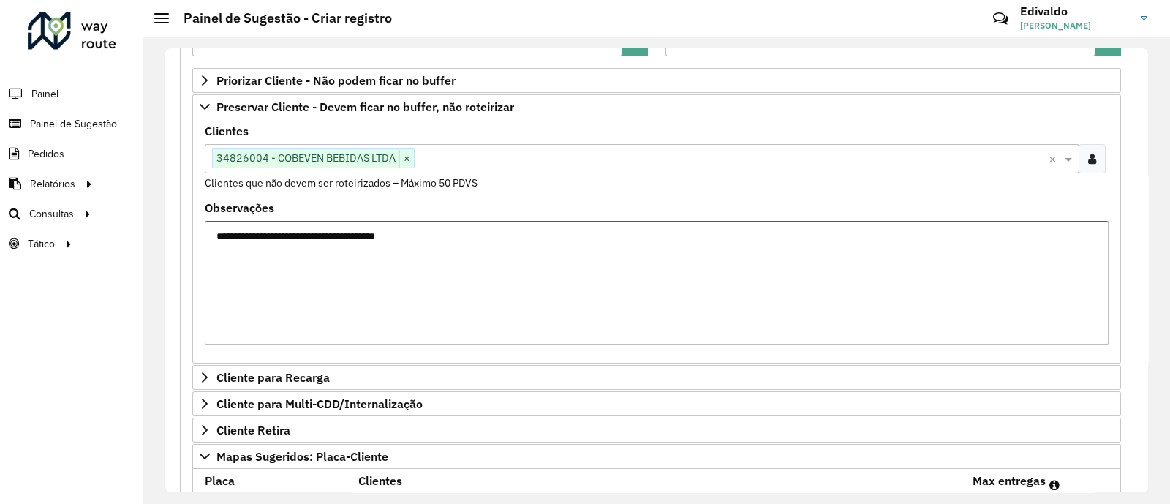
scroll to position [274, 0]
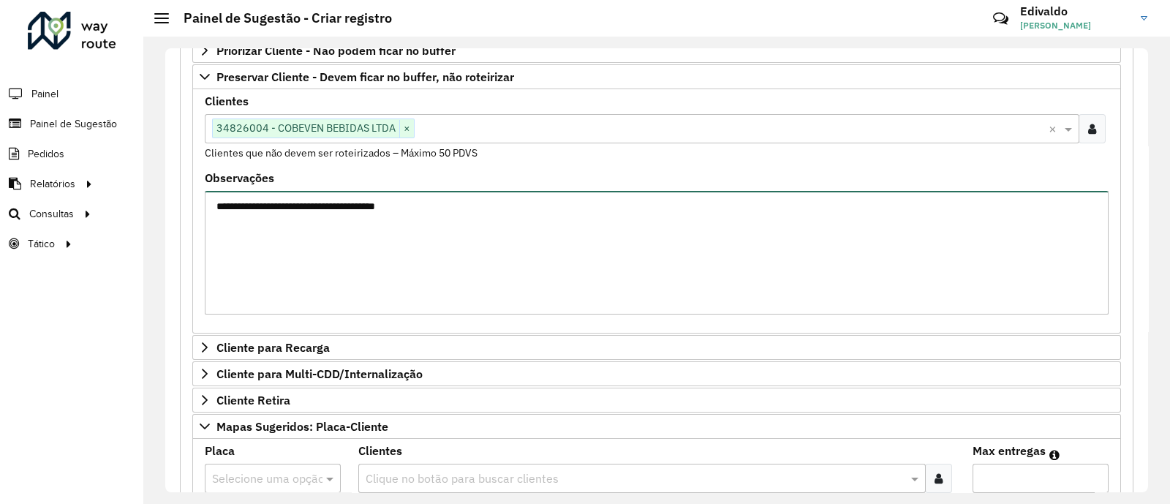
type textarea "**********"
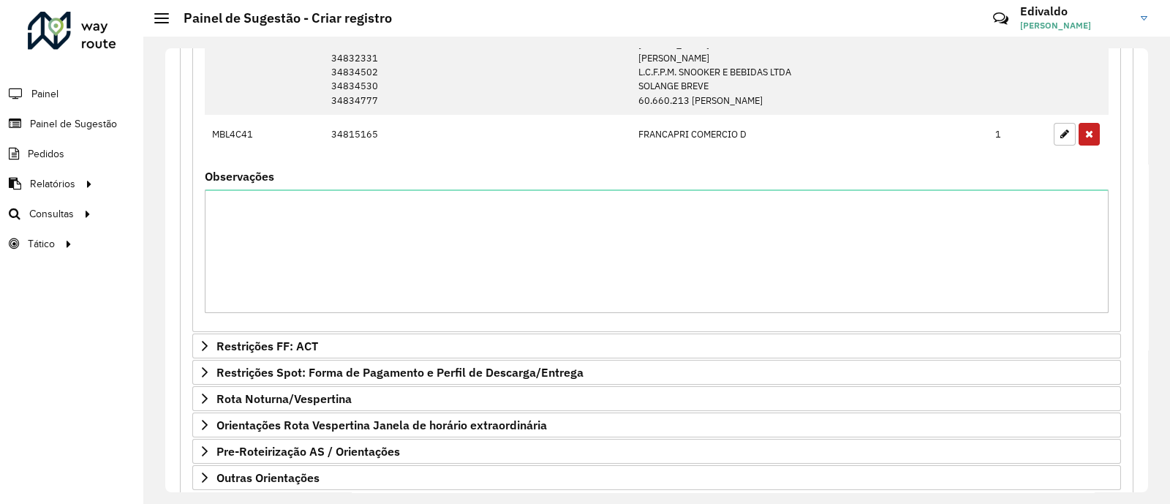
scroll to position [1083, 0]
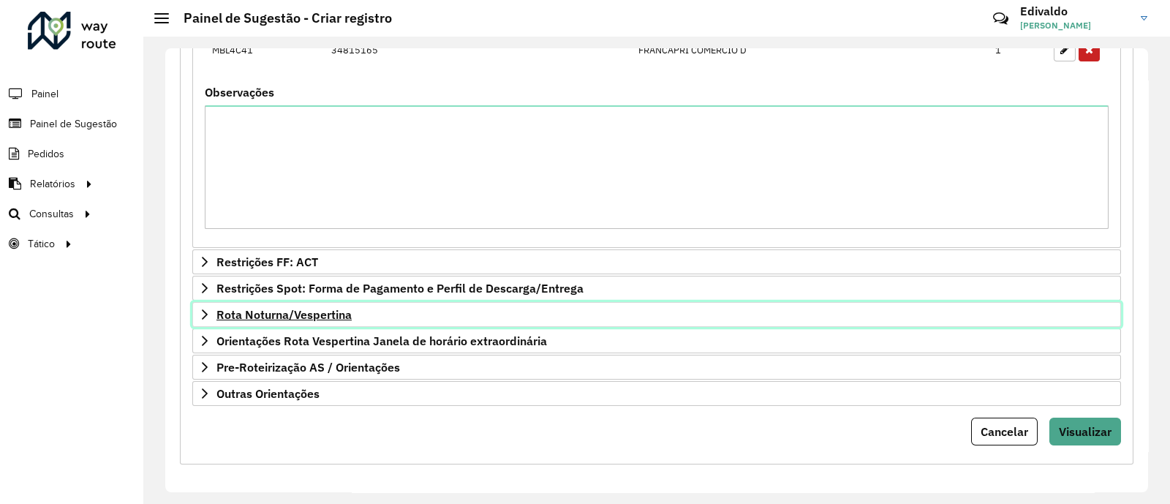
click at [290, 321] on link "Rota Noturna/Vespertina" at bounding box center [656, 314] width 929 height 25
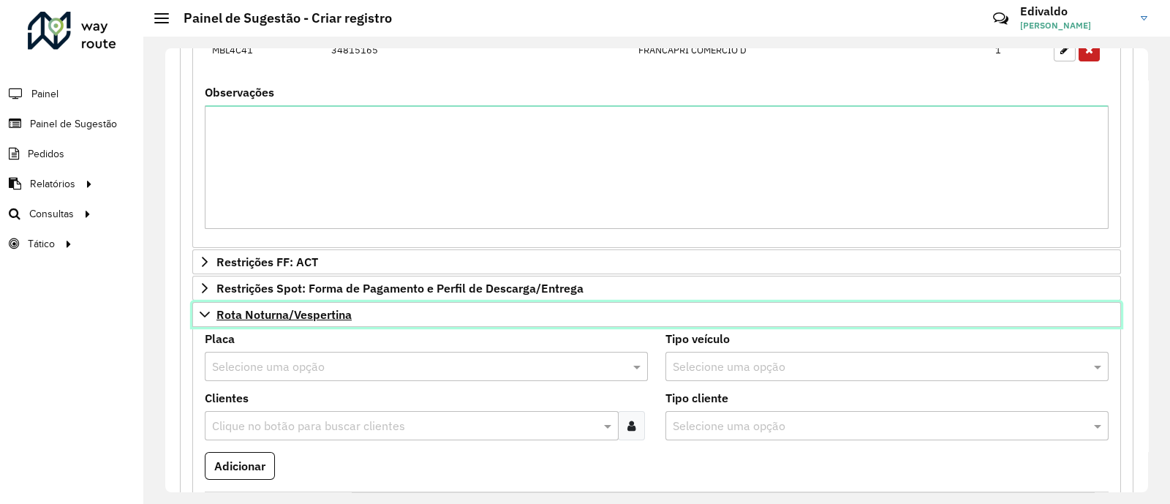
scroll to position [1175, 0]
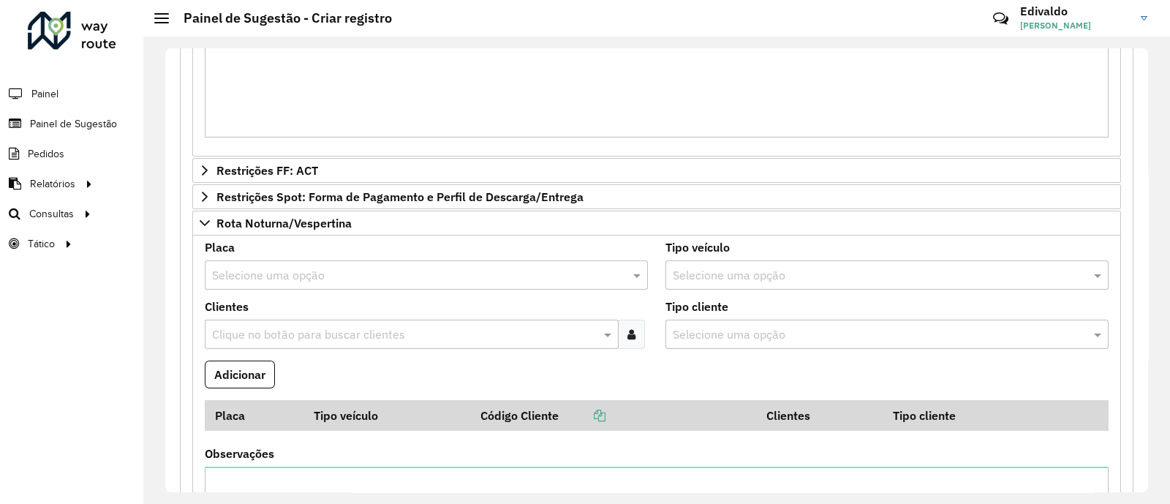
click at [276, 279] on input "text" at bounding box center [411, 276] width 399 height 18
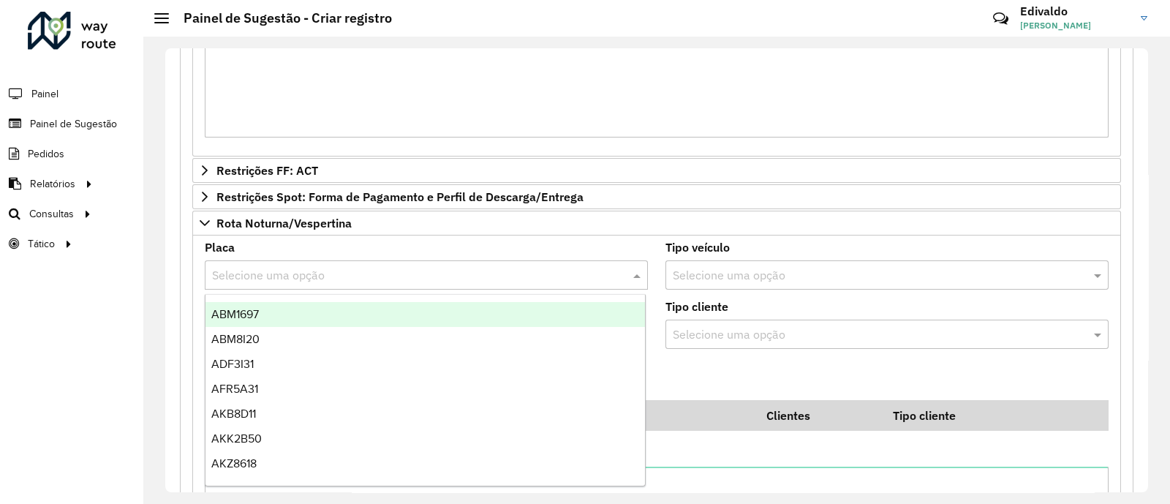
paste input "*******"
type input "*******"
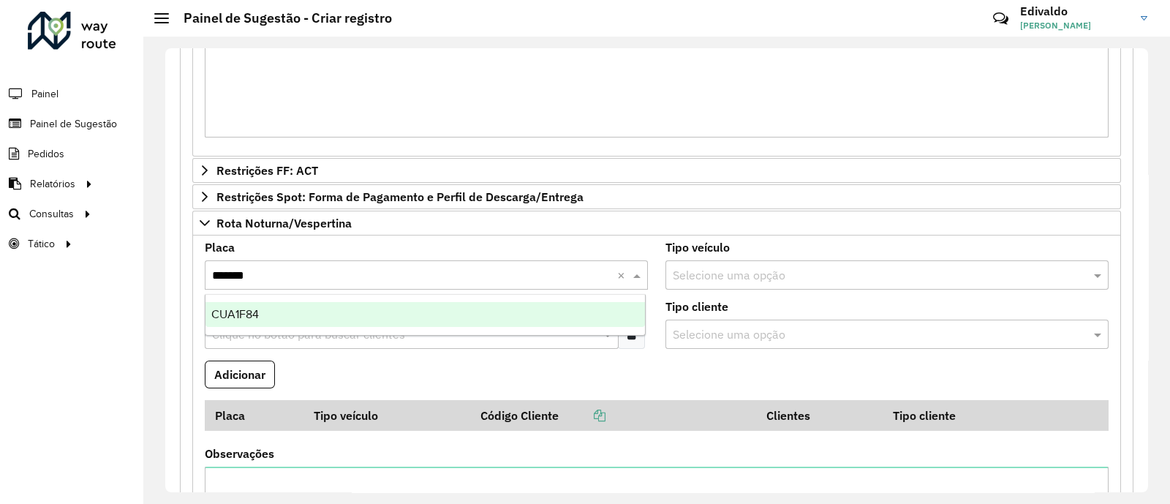
click at [274, 320] on div "CUA1F84" at bounding box center [426, 314] width 440 height 25
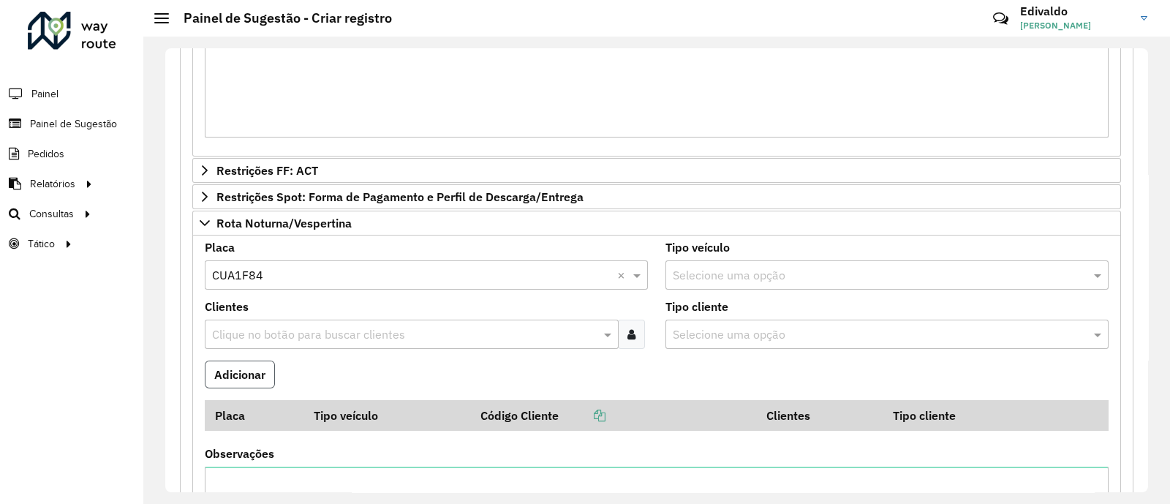
click at [252, 374] on button "Adicionar" at bounding box center [240, 375] width 70 height 28
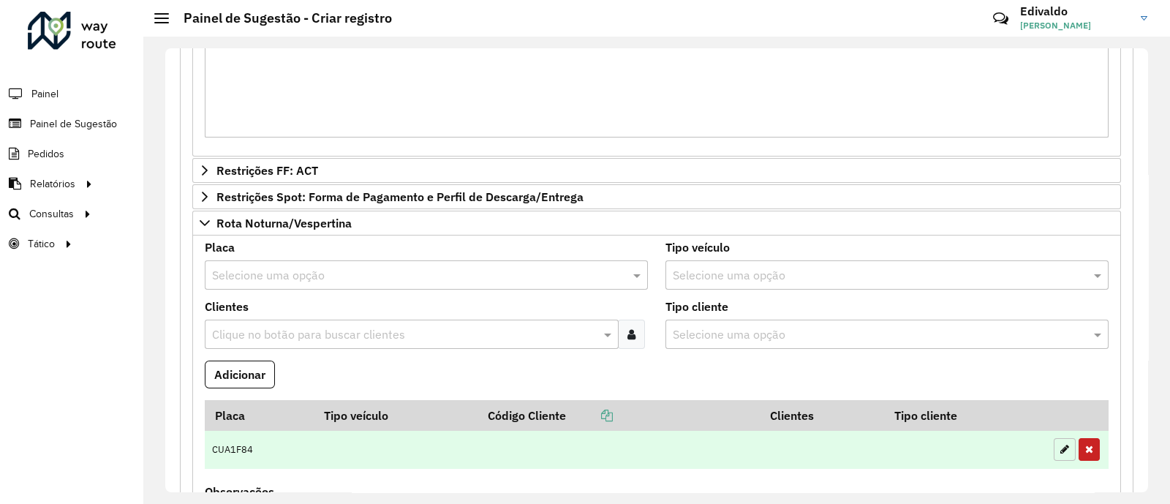
click at [1060, 448] on icon "button" at bounding box center [1064, 449] width 9 height 10
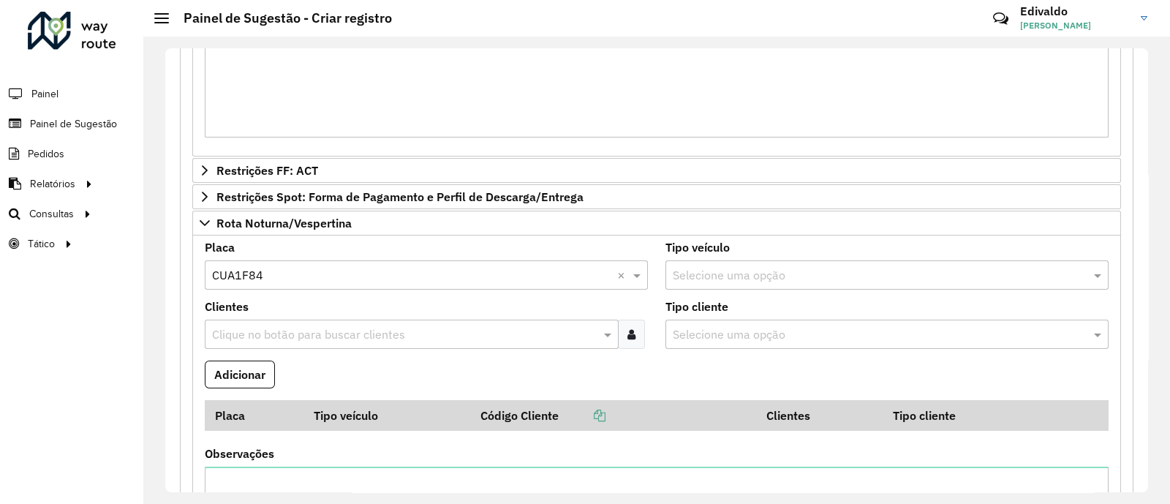
click at [628, 328] on icon at bounding box center [632, 334] width 8 height 12
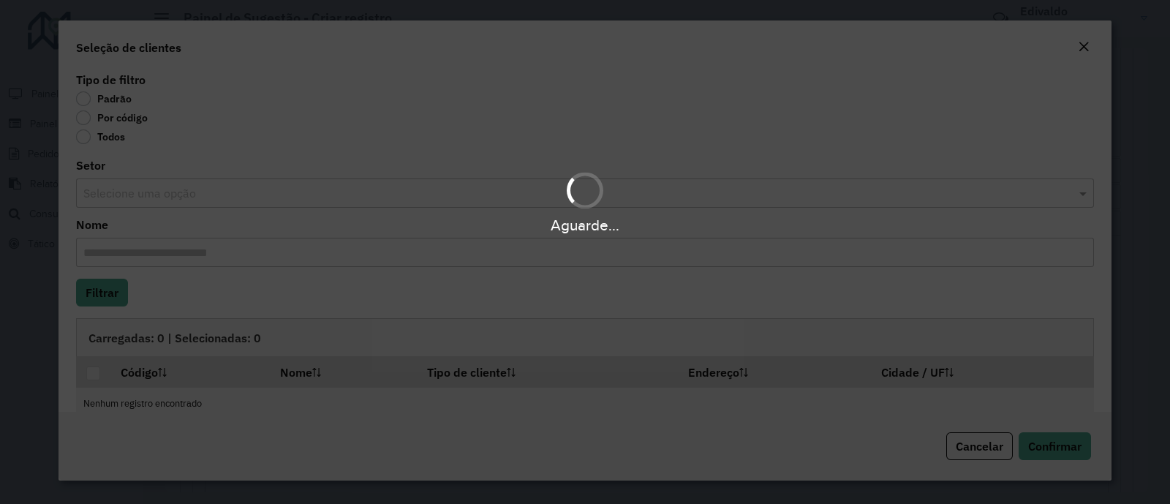
click at [83, 115] on label "Por código" at bounding box center [112, 117] width 72 height 15
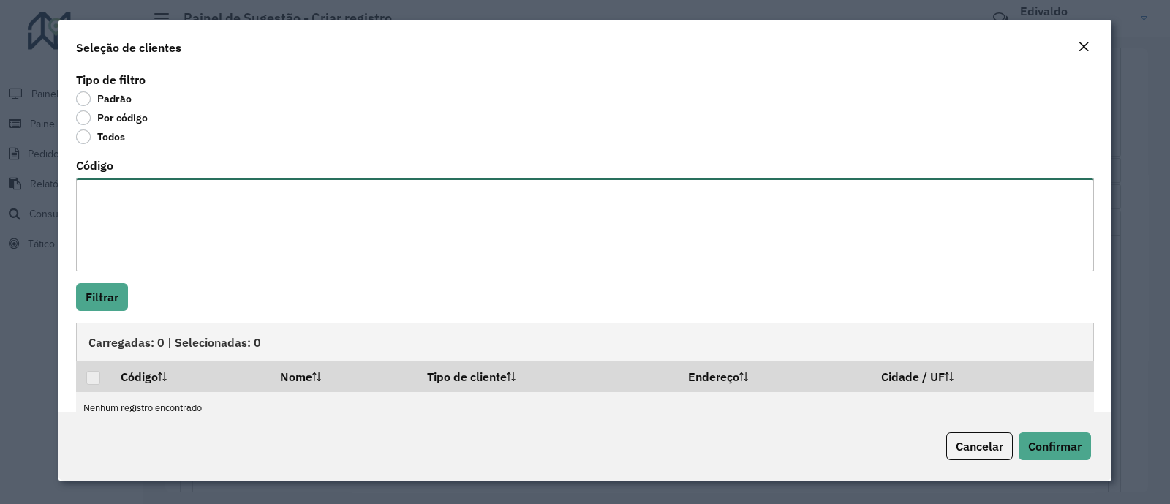
click at [113, 199] on textarea "Código" at bounding box center [585, 224] width 1018 height 93
paste textarea "***** ***** ***** ***** ***** ***** ***** ***** ***** ***** ***** ***** *****"
type textarea "***** ***** ***** ***** ***** ***** ***** ***** ***** ***** ***** ***** *****"
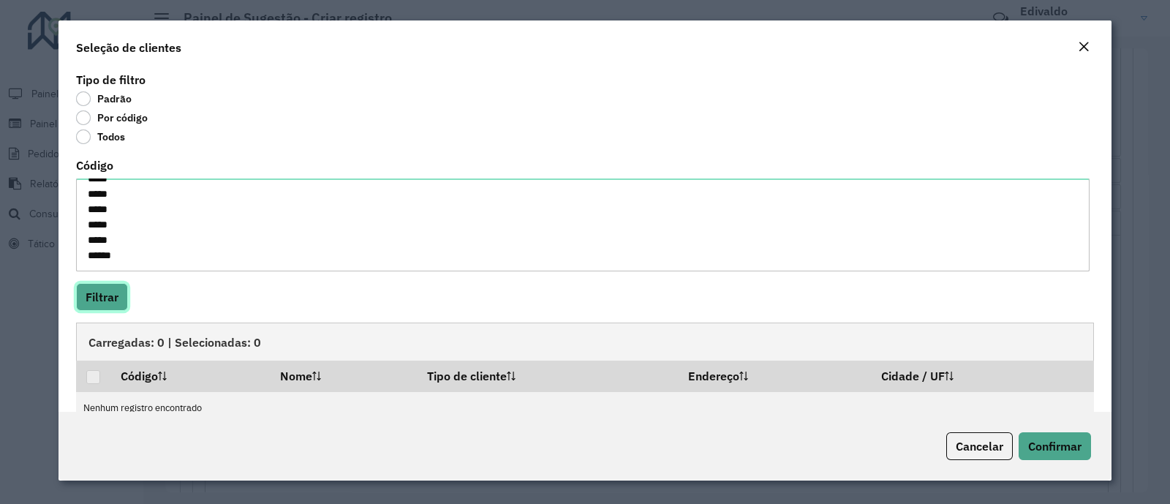
click at [112, 303] on button "Filtrar" at bounding box center [102, 297] width 52 height 28
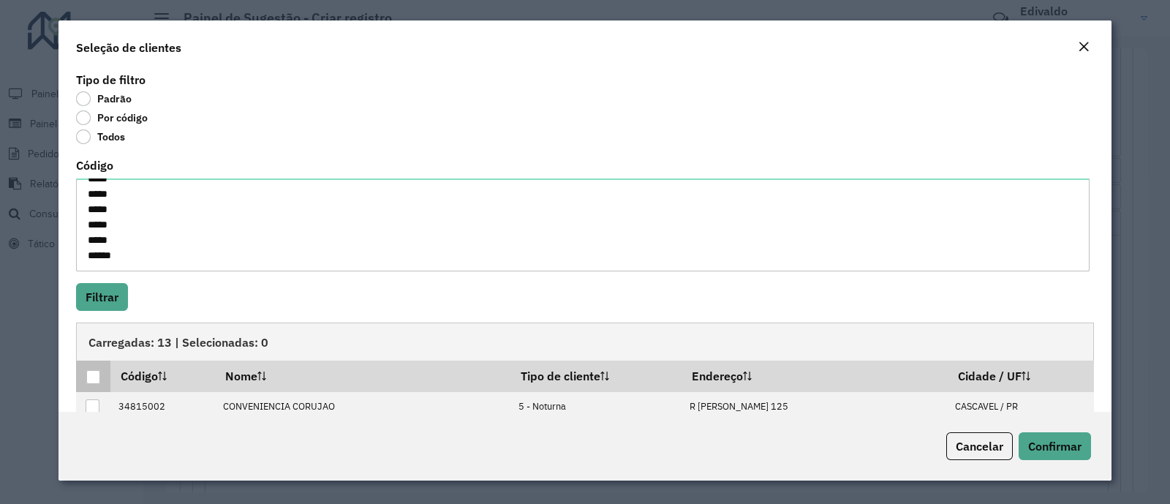
click at [91, 377] on div at bounding box center [93, 377] width 14 height 14
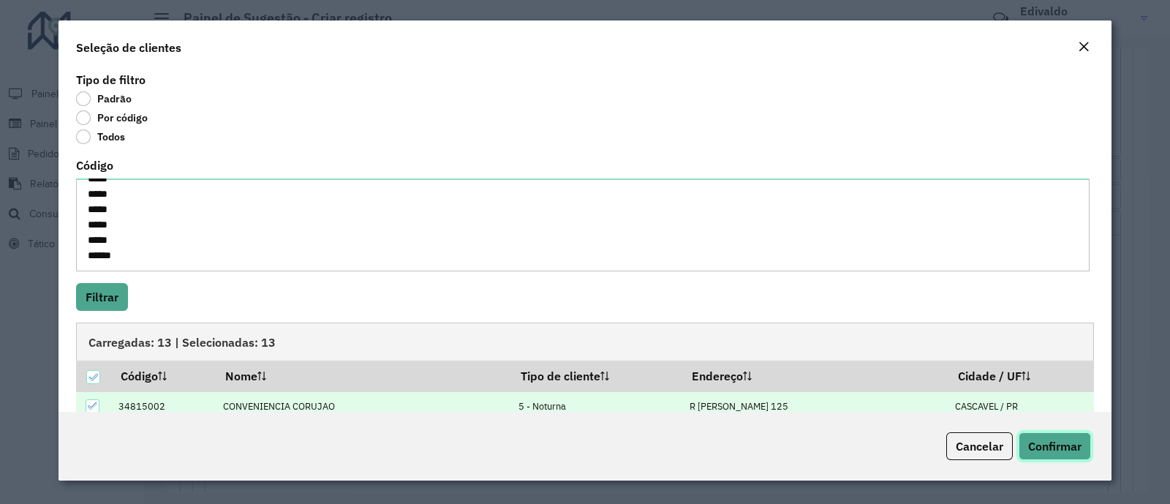
click at [1054, 448] on span "Confirmar" at bounding box center [1054, 446] width 53 height 15
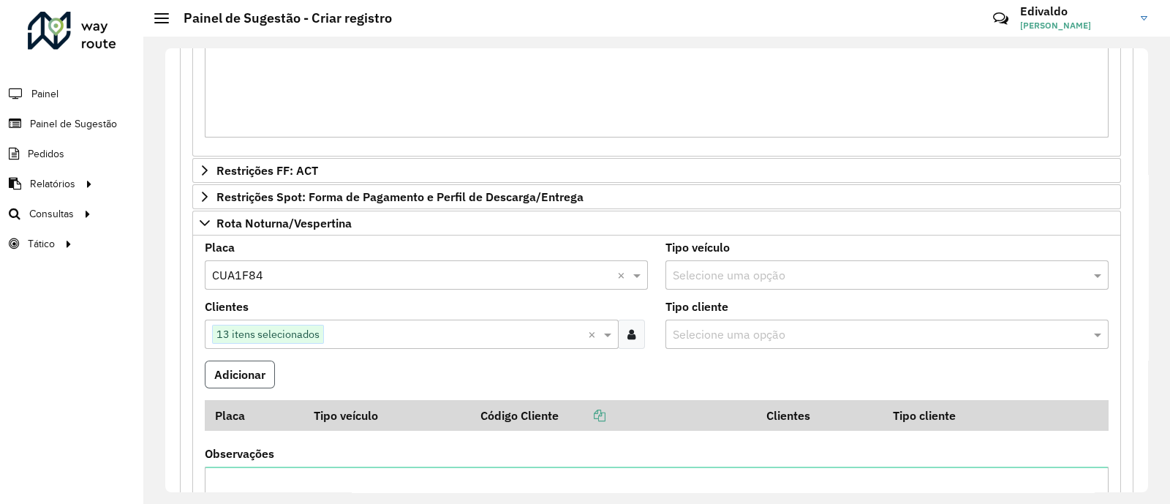
click at [221, 361] on button "Adicionar" at bounding box center [240, 375] width 70 height 28
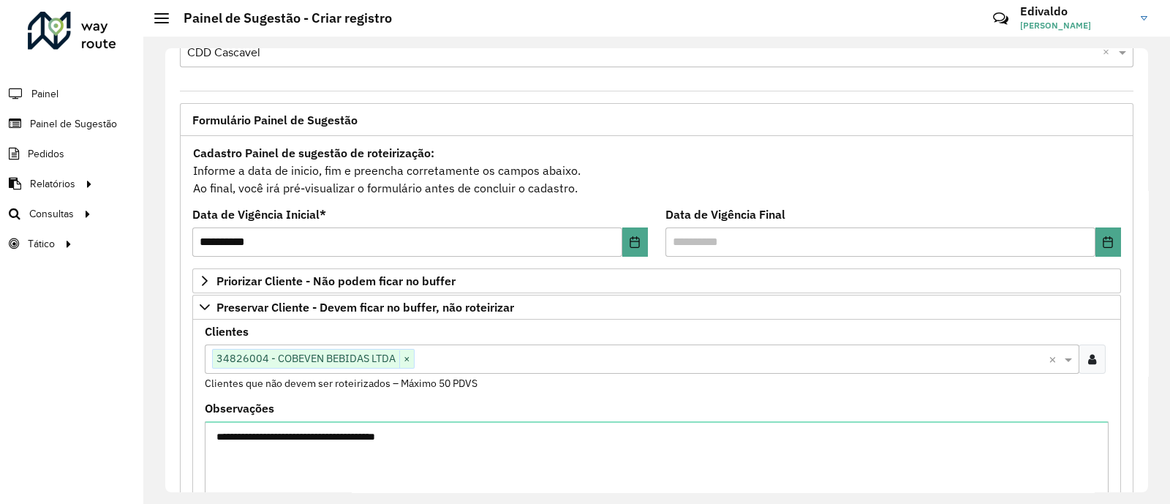
scroll to position [0, 0]
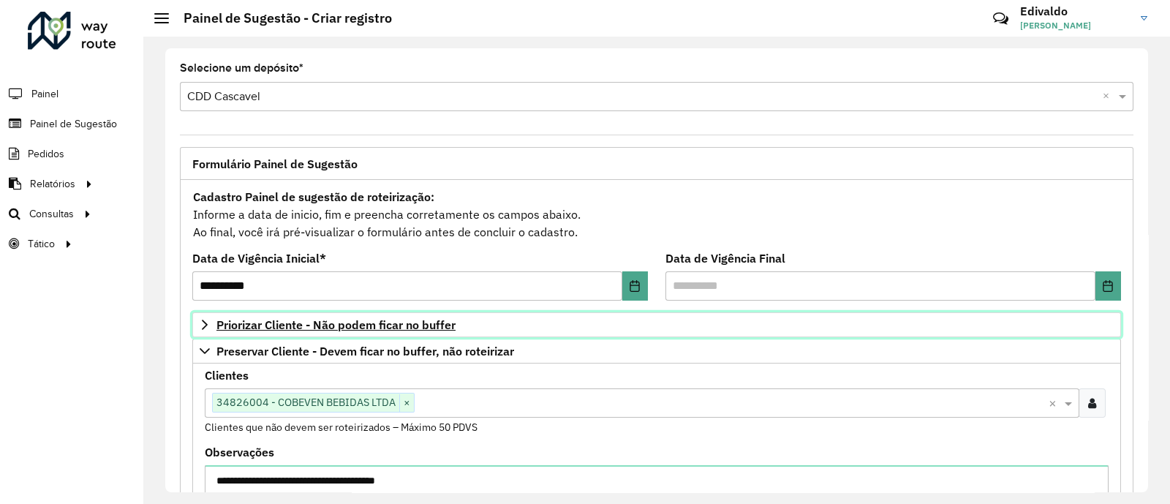
click at [362, 314] on link "Priorizar Cliente - Não podem ficar no buffer" at bounding box center [656, 324] width 929 height 25
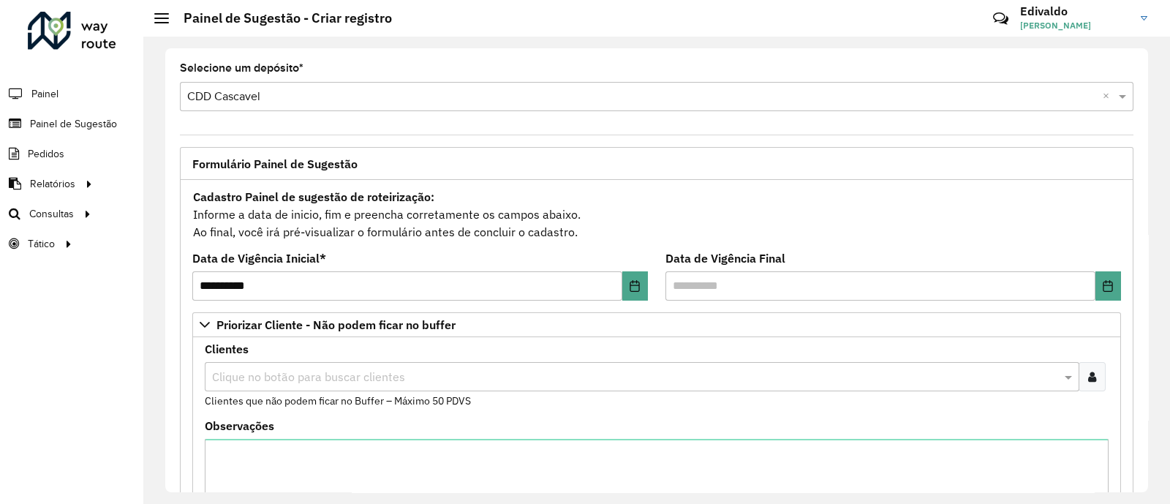
click at [1090, 369] on div at bounding box center [1092, 376] width 27 height 29
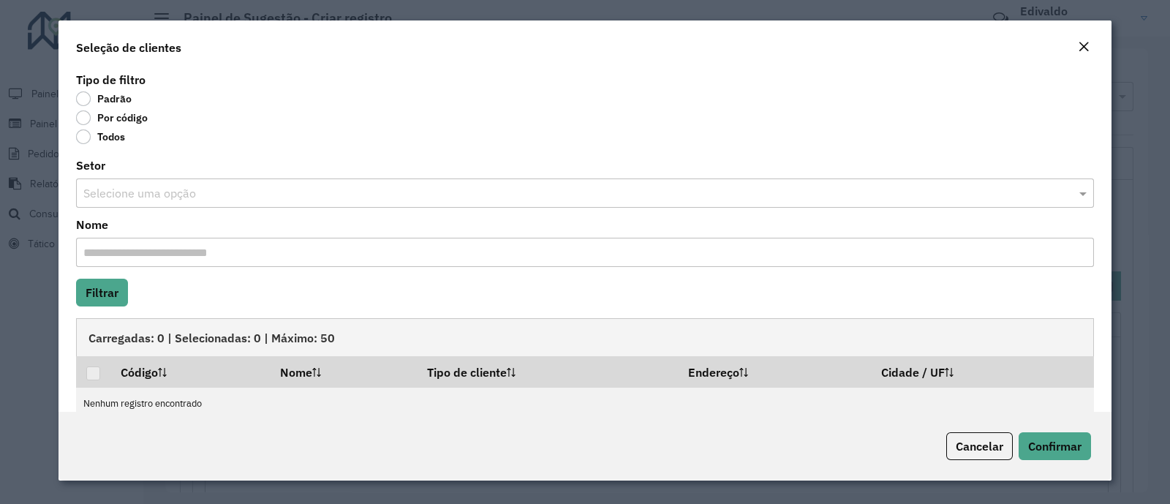
click at [85, 118] on label "Por código" at bounding box center [112, 117] width 72 height 15
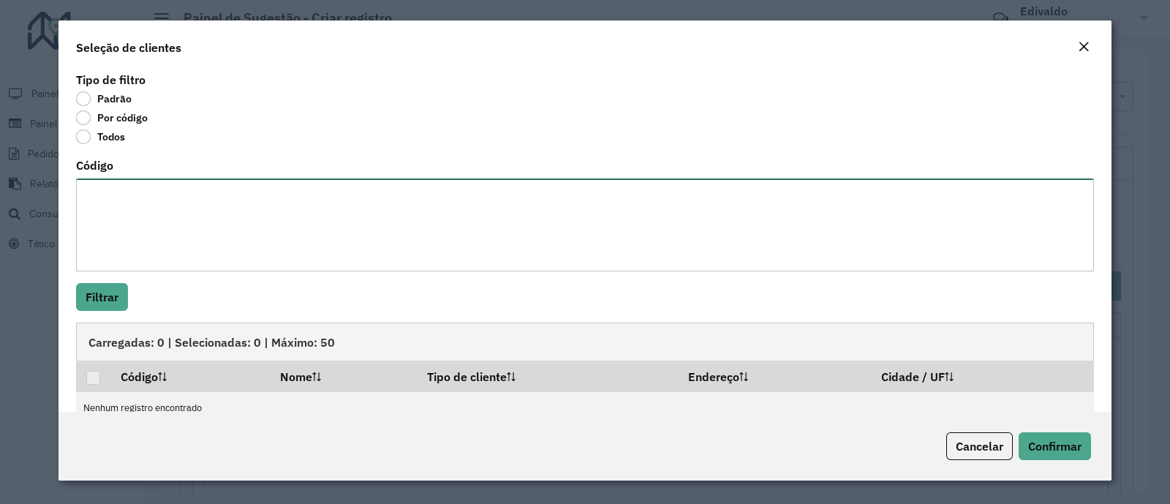
click at [143, 222] on textarea "Código" at bounding box center [585, 224] width 1018 height 93
paste textarea "****** ***** ***** **** ****"
paste textarea "**** ***** *****"
type textarea "****** ***** ***** **** **** **** ***** *****"
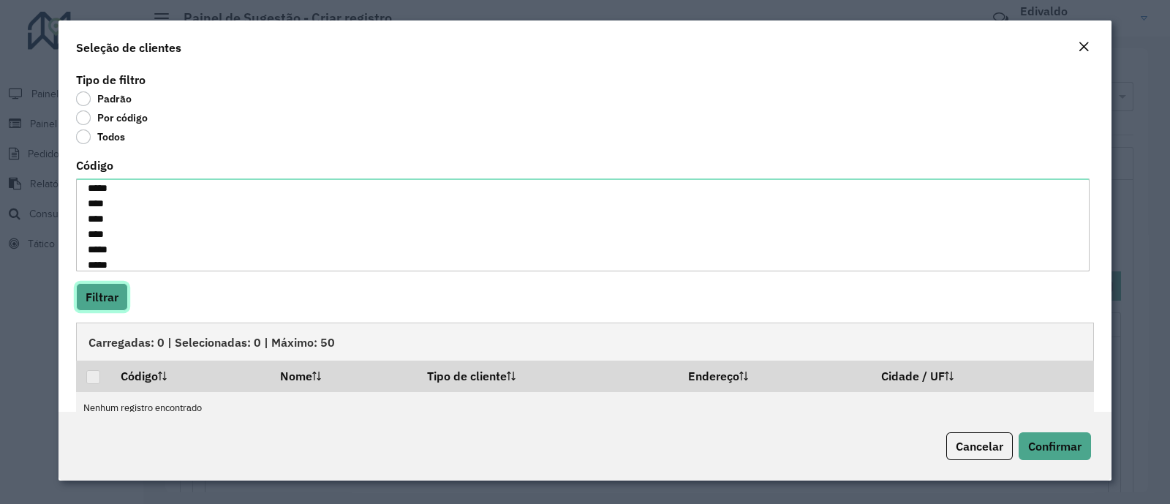
click at [113, 294] on button "Filtrar" at bounding box center [102, 297] width 52 height 28
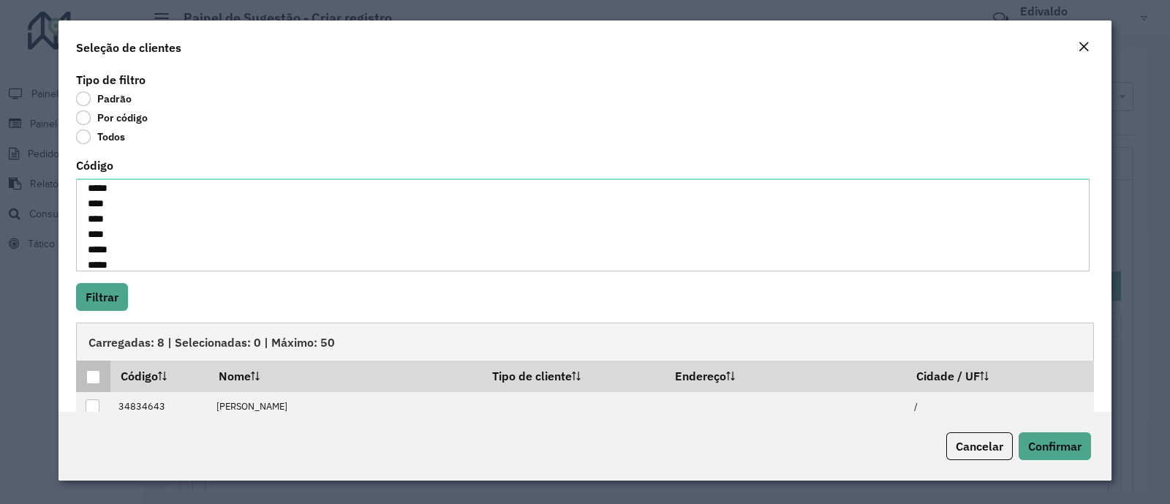
click at [91, 378] on div at bounding box center [93, 377] width 14 height 14
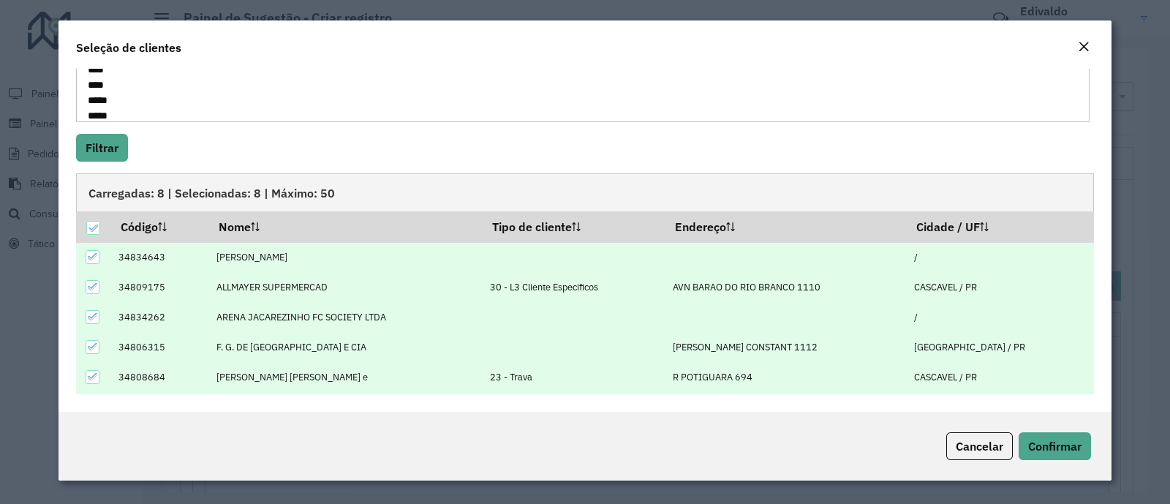
scroll to position [87, 0]
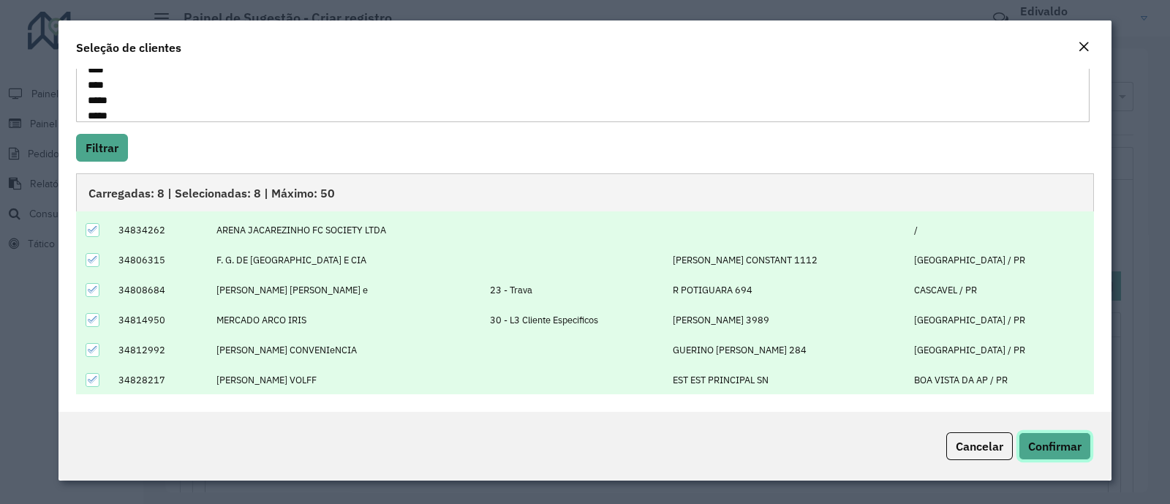
click at [1047, 439] on span "Confirmar" at bounding box center [1054, 446] width 53 height 15
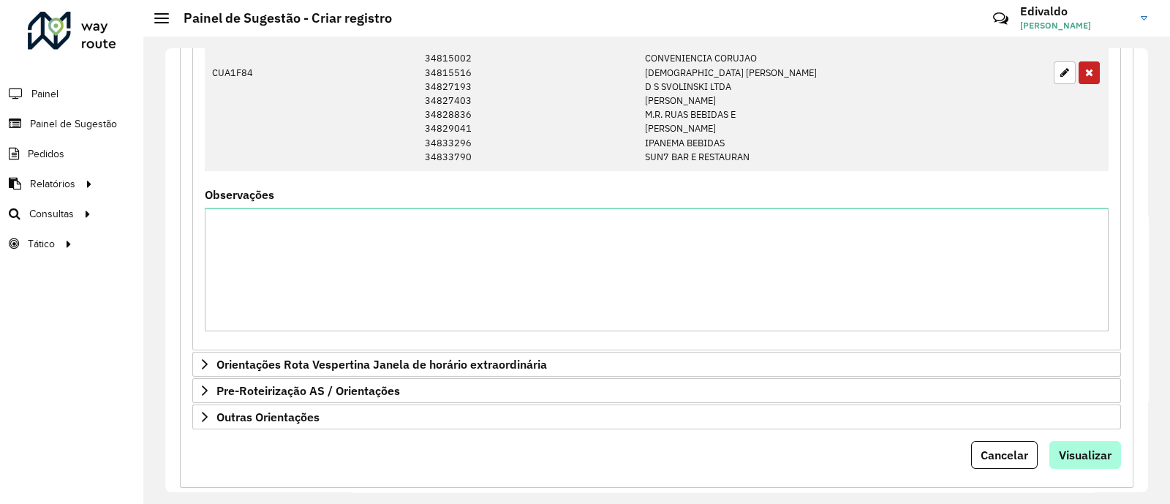
scroll to position [1901, 0]
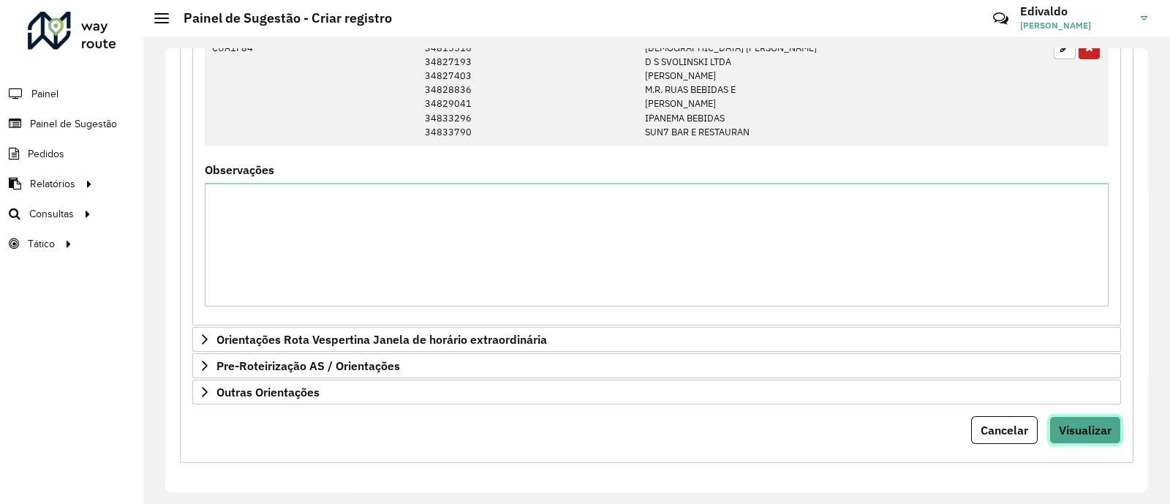
click at [1086, 434] on button "Visualizar" at bounding box center [1086, 430] width 72 height 28
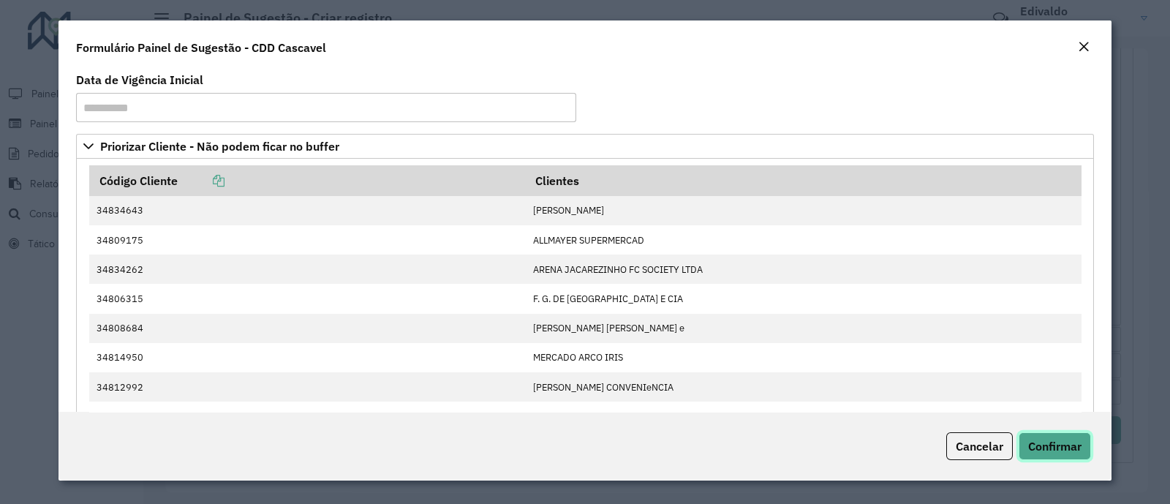
click at [1068, 442] on span "Confirmar" at bounding box center [1054, 446] width 53 height 15
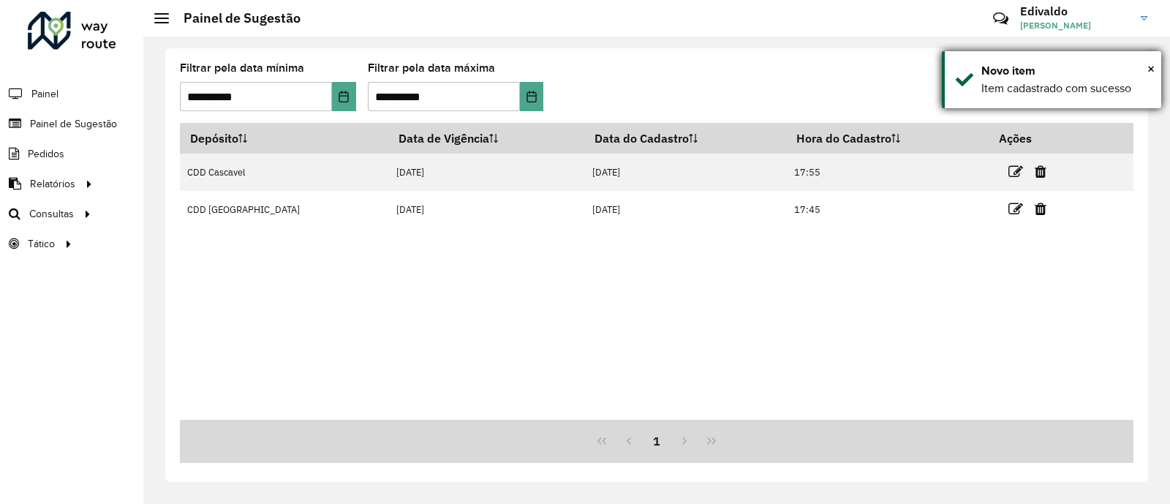
click at [1156, 71] on div "× Novo item Item cadastrado com sucesso" at bounding box center [1051, 79] width 219 height 57
